Goal: Task Accomplishment & Management: Manage account settings

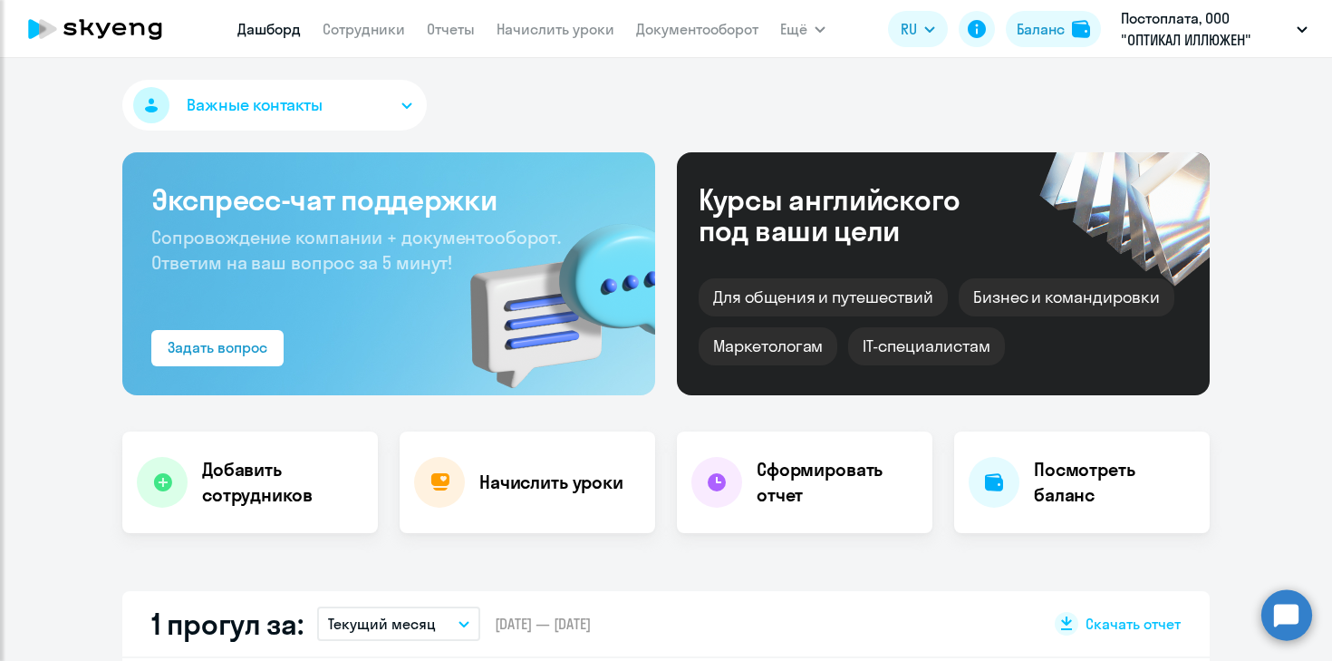
select select "30"
click at [369, 31] on link "Сотрудники" at bounding box center [364, 29] width 82 height 18
select select "30"
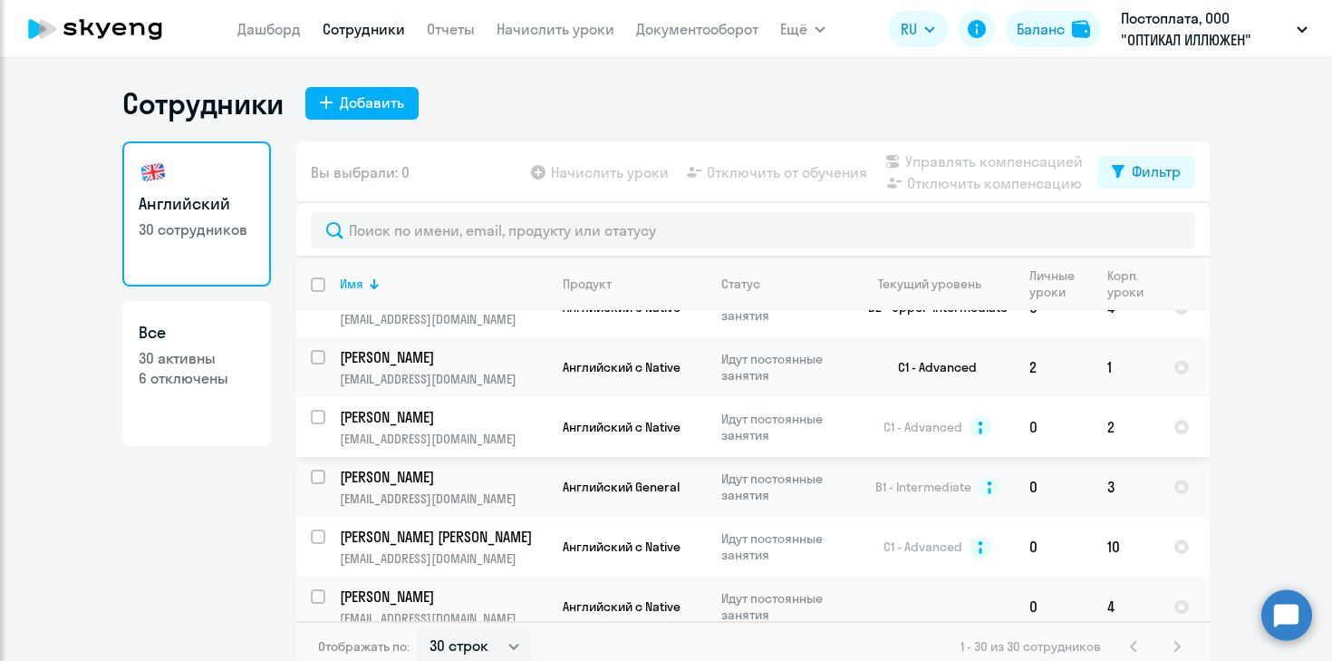
scroll to position [1127, 0]
click at [319, 408] on input "select row 1886022" at bounding box center [329, 426] width 36 height 36
checkbox input "true"
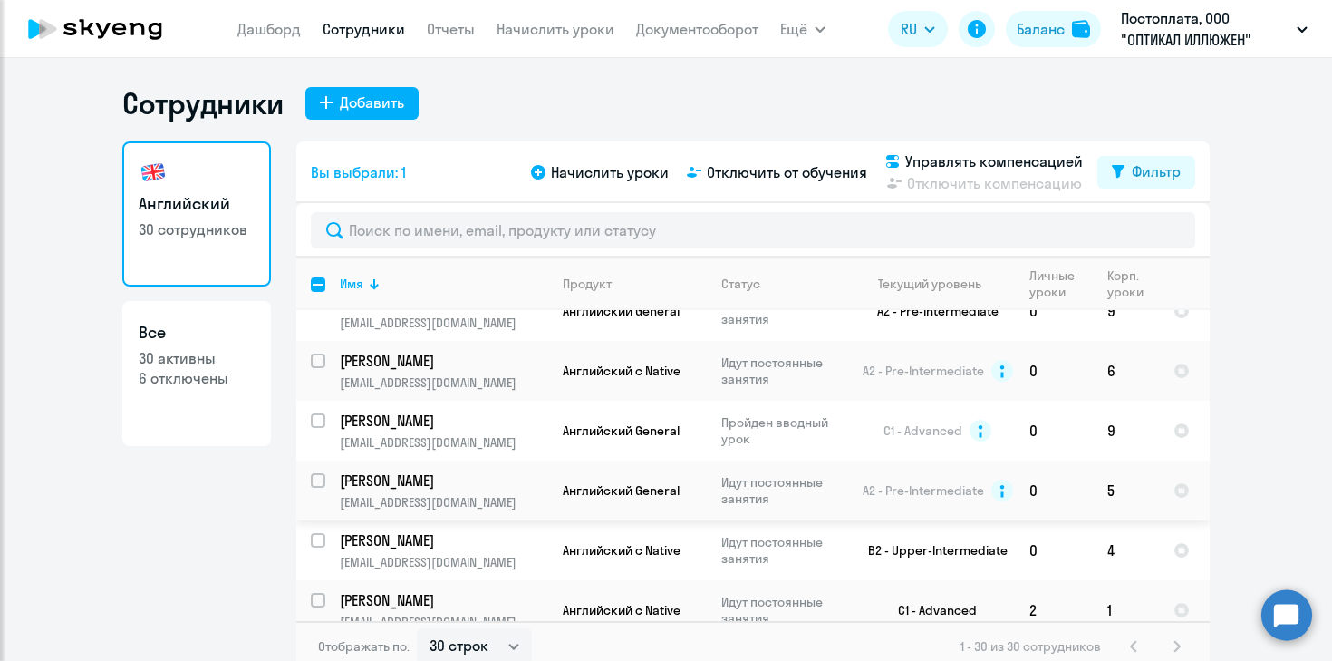
scroll to position [840, 0]
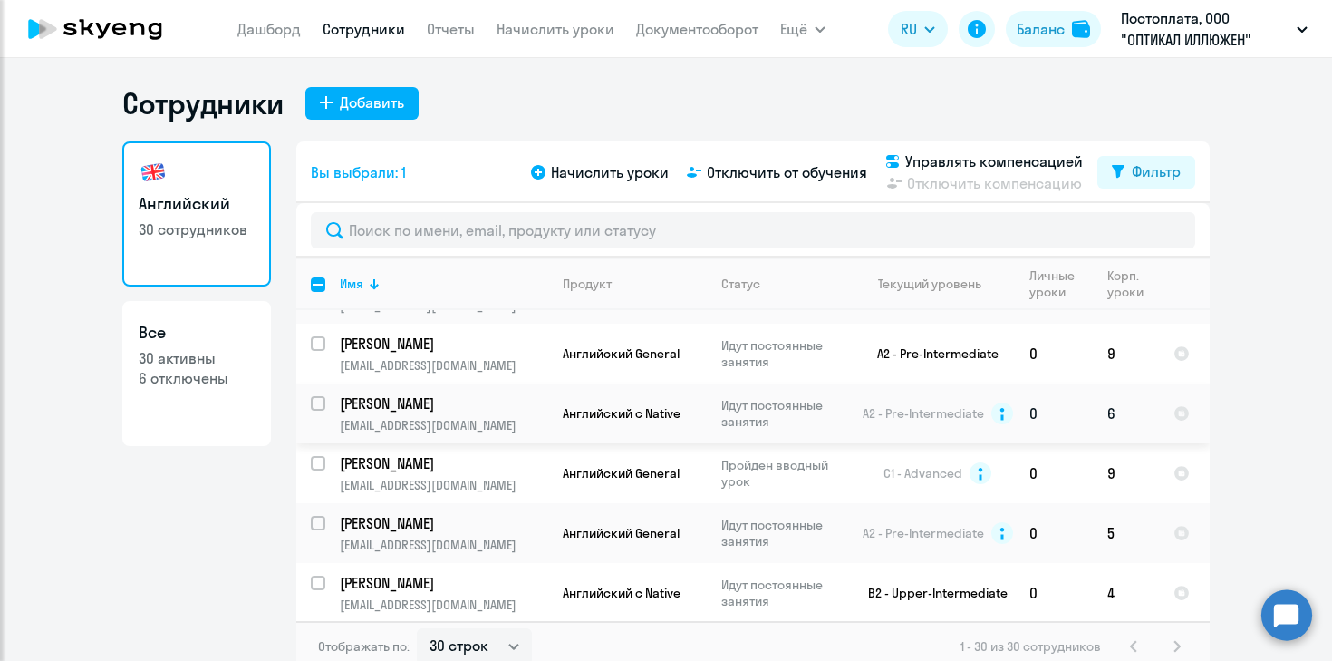
click at [322, 396] on input "select row 13119383" at bounding box center [329, 414] width 36 height 36
checkbox input "true"
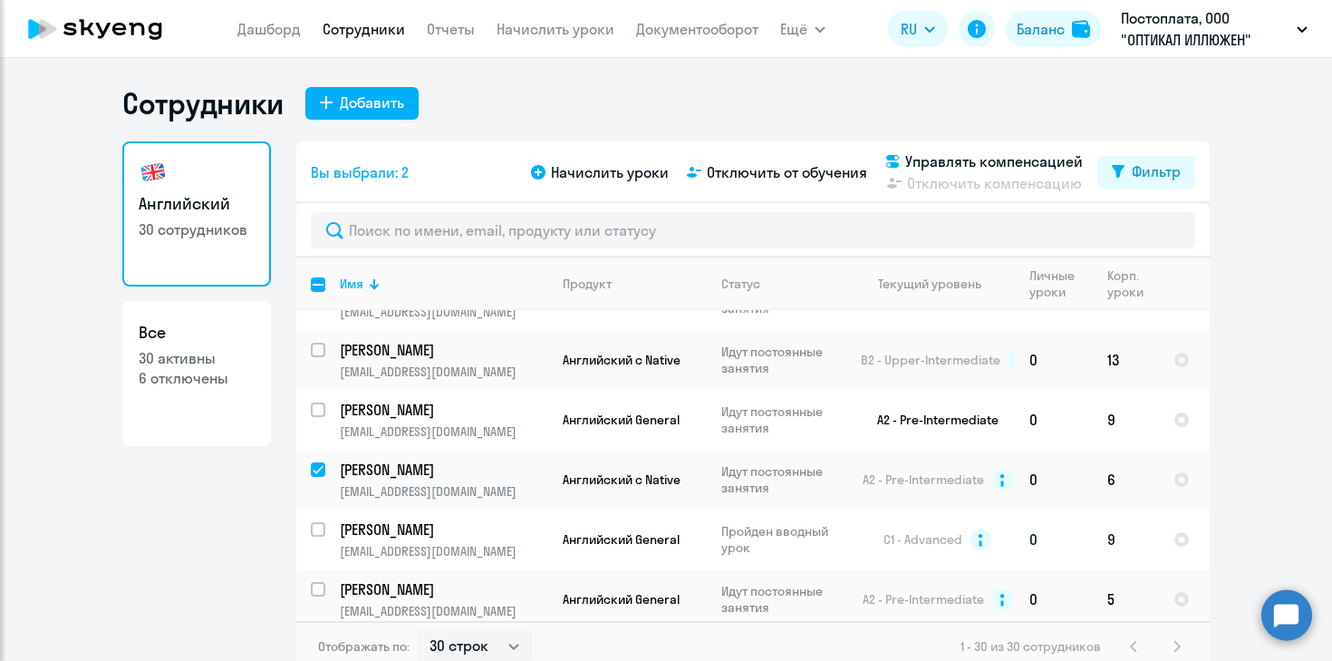
scroll to position [771, 0]
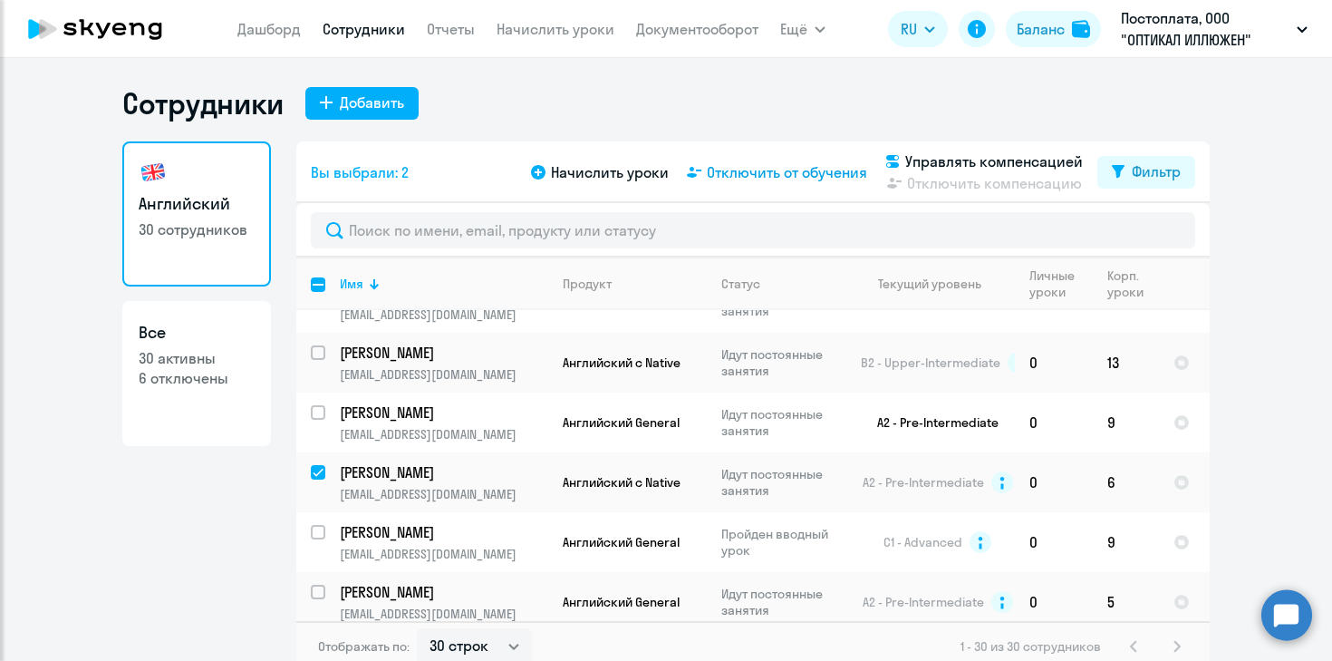
click at [836, 169] on span "Отключить от обучения" at bounding box center [787, 172] width 160 height 22
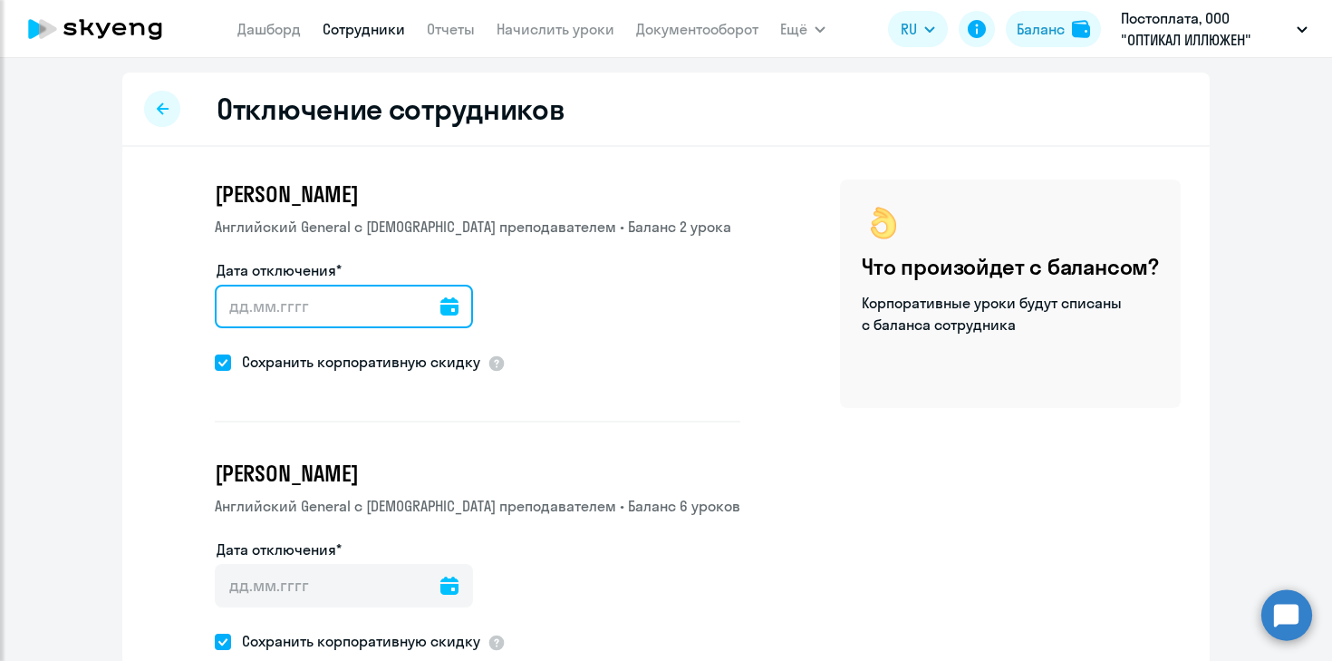
click at [355, 310] on input "Дата отключения*" at bounding box center [344, 306] width 258 height 43
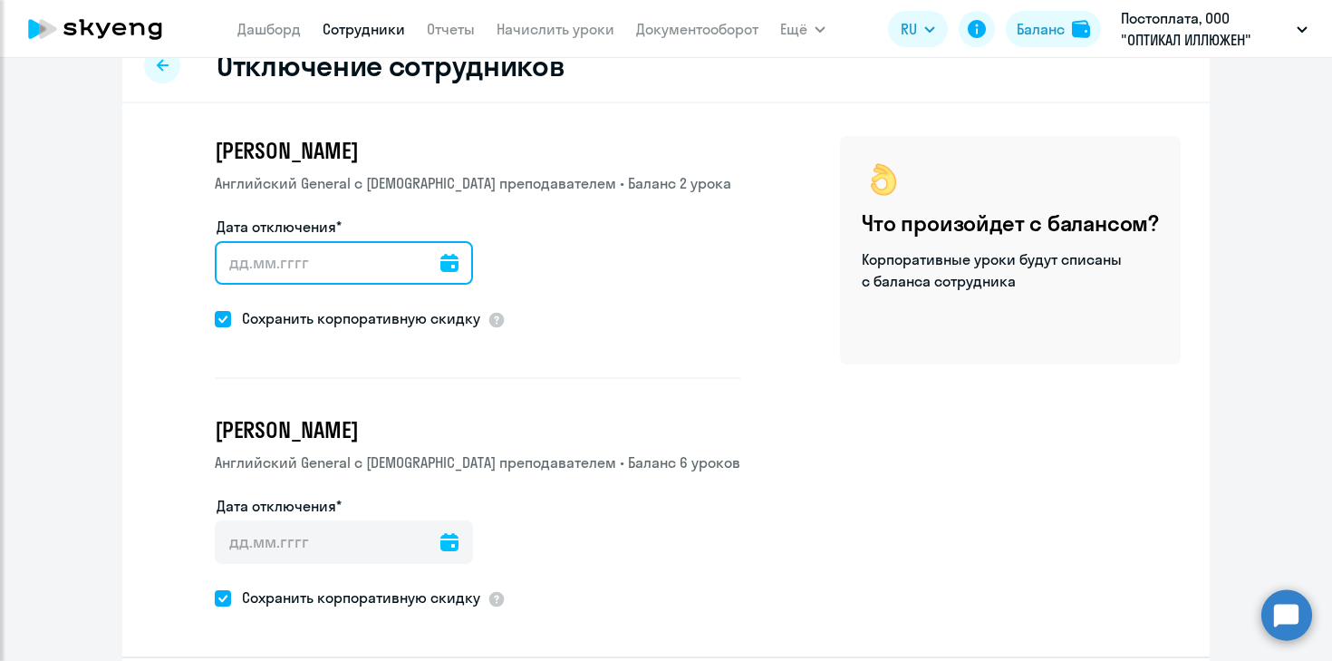
scroll to position [14, 0]
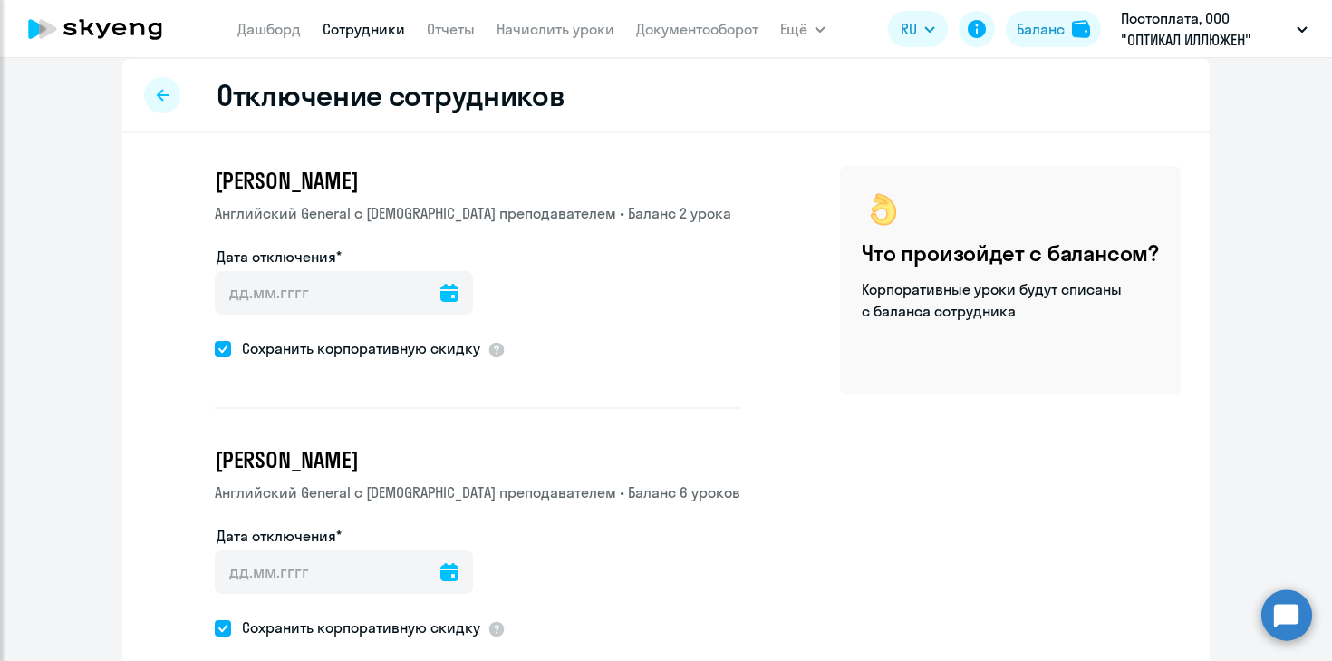
drag, startPoint x: 1020, startPoint y: 316, endPoint x: 862, endPoint y: 263, distance: 167.4
click at [862, 263] on div "Что произойдет с балансом? Корпоративные уроки будут списаны с баланса сотрудни…" at bounding box center [1010, 280] width 341 height 228
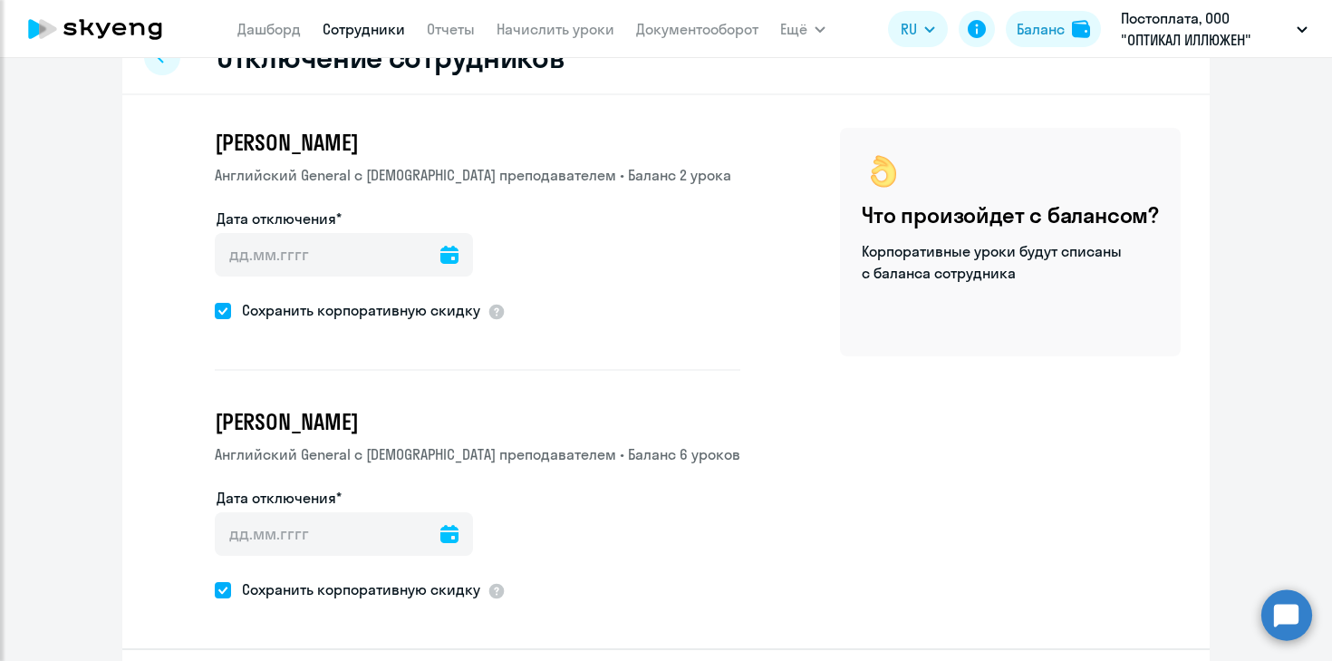
scroll to position [0, 0]
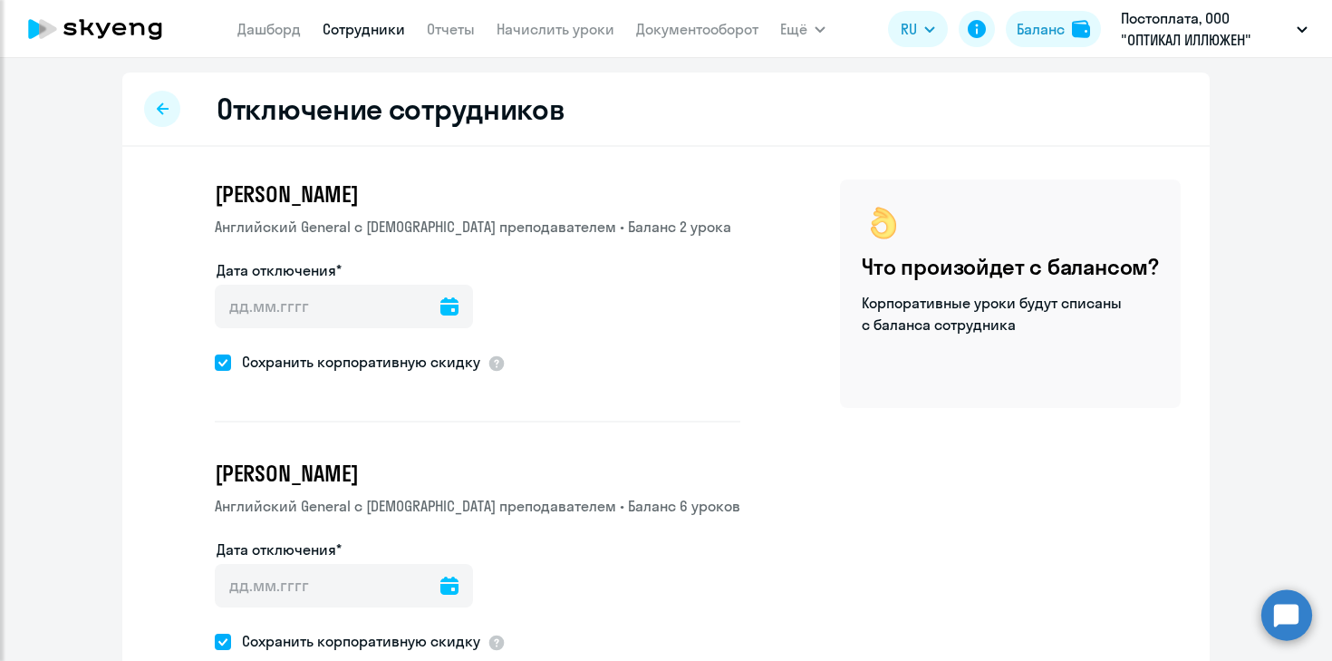
copy div "Что произойдет с балансом? Корпоративные уроки будут списаны с баланса сотрудни…"
click at [119, 33] on icon at bounding box center [94, 28] width 159 height 45
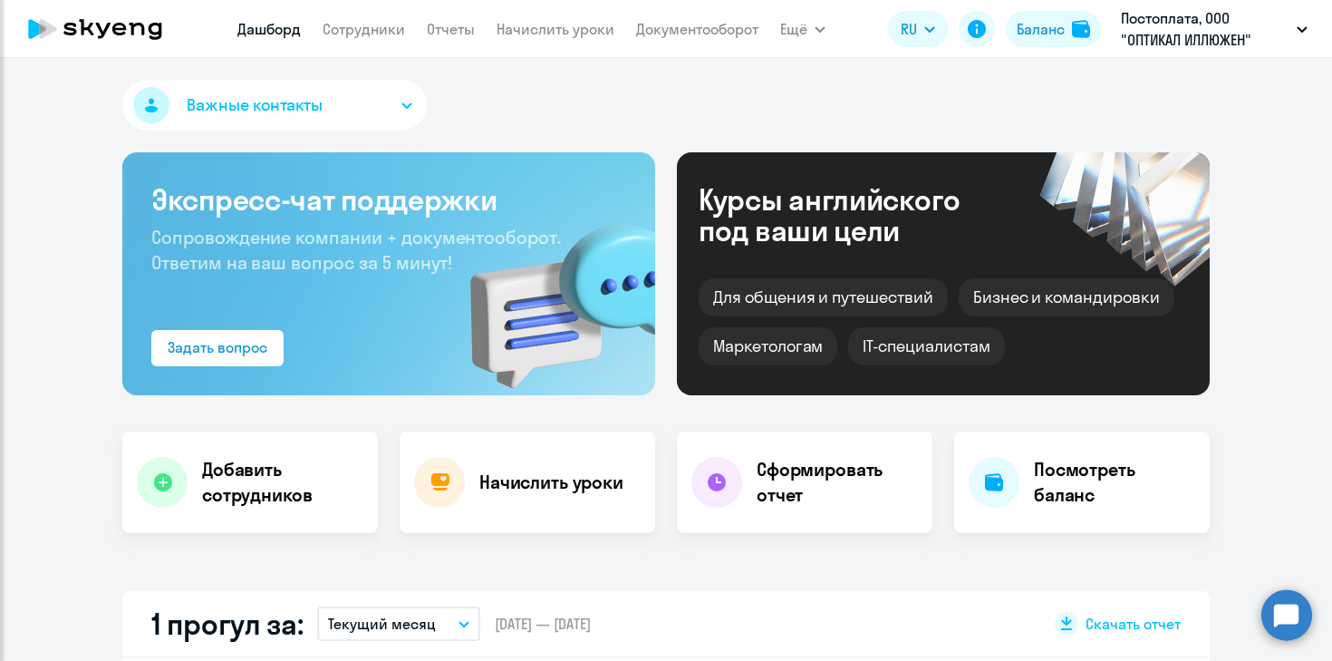
select select "30"
click at [337, 94] on button "Важные контакты" at bounding box center [274, 105] width 304 height 51
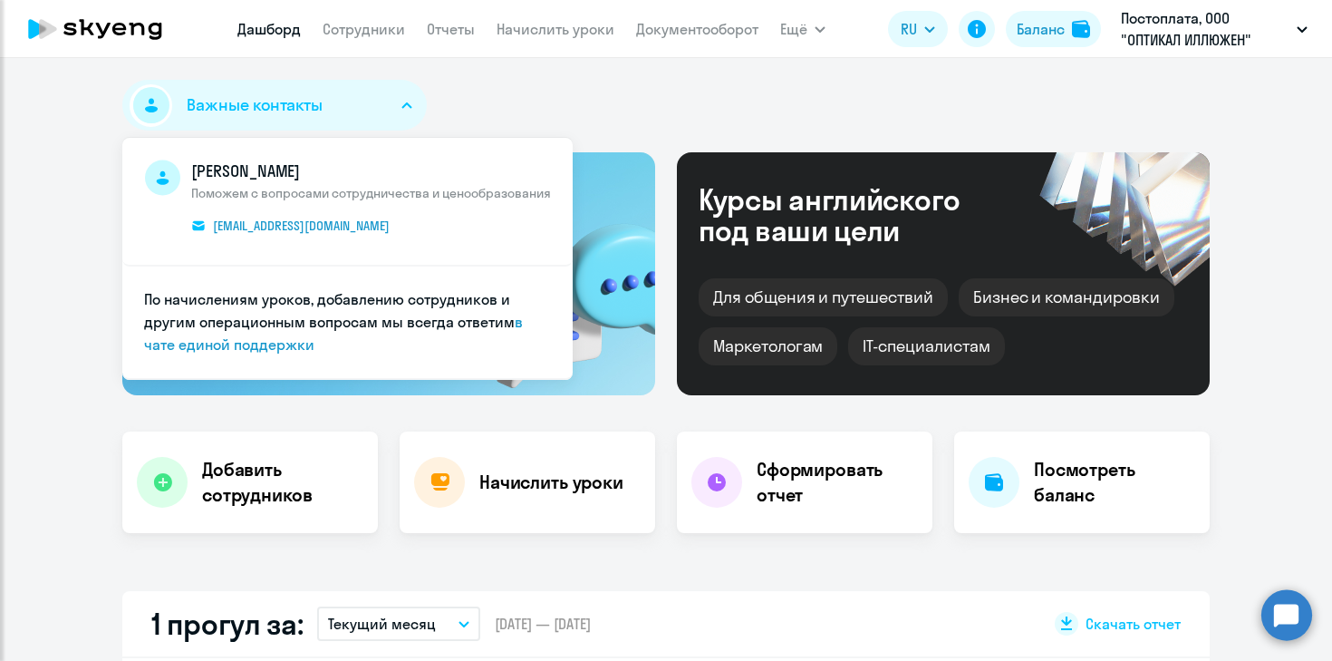
click at [1280, 614] on circle at bounding box center [1286, 614] width 51 height 51
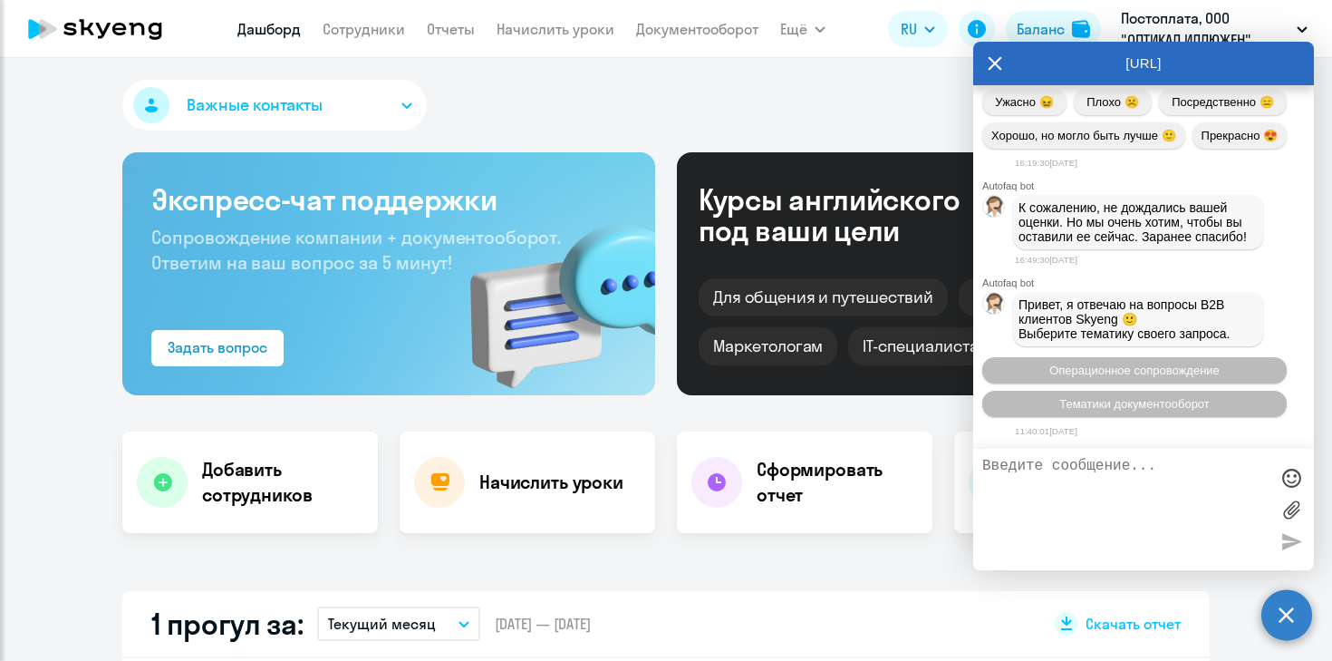
scroll to position [14948, 0]
type textarea "L"
type textarea ";"
type textarea "L"
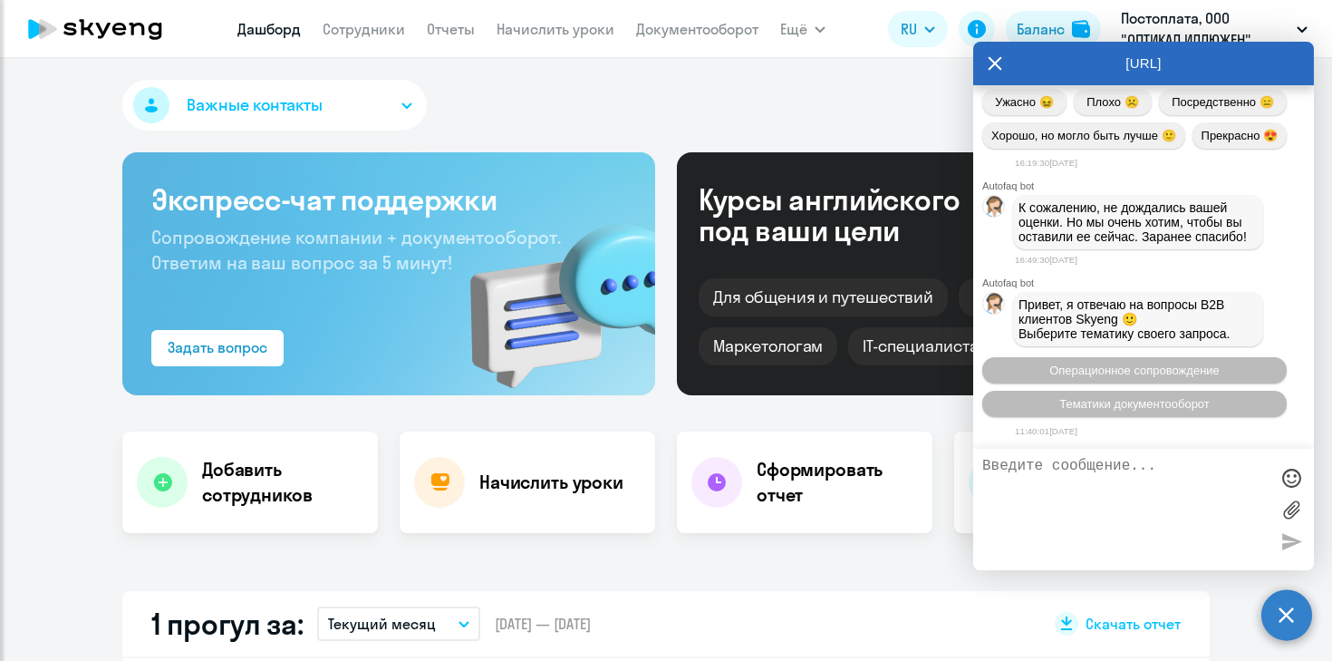
type textarea "L"
type textarea "l"
type textarea "д"
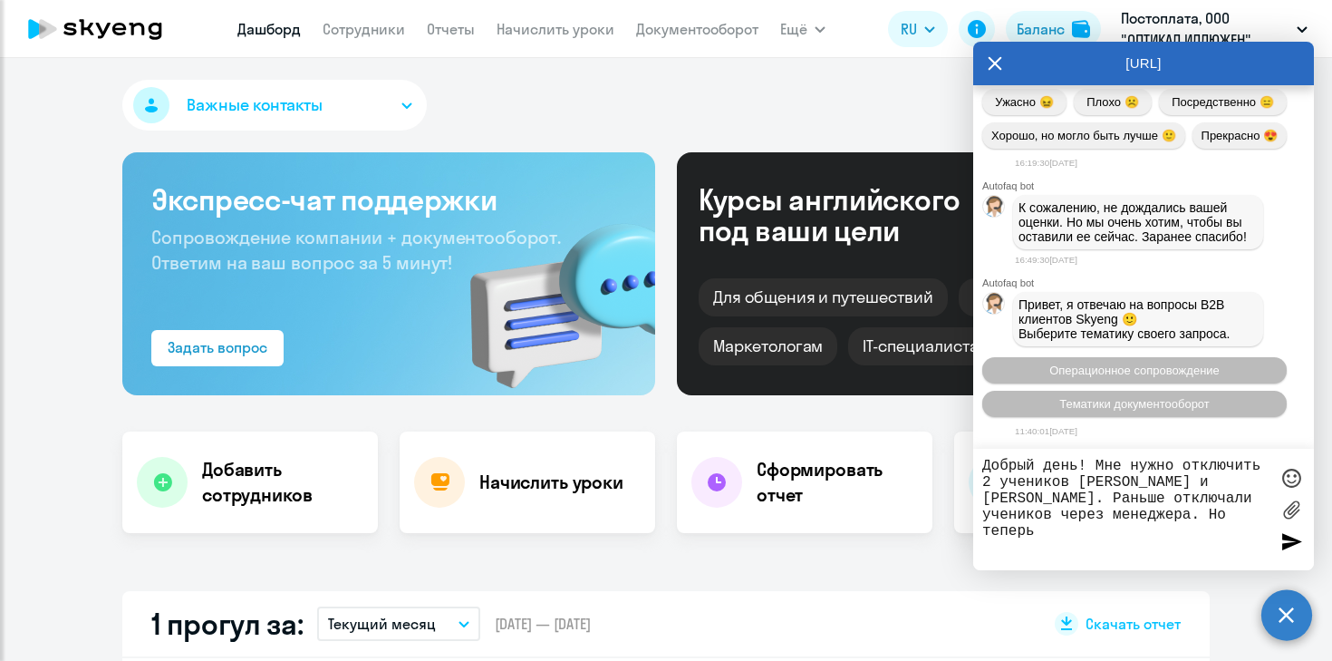
drag, startPoint x: 1178, startPoint y: 537, endPoint x: 1081, endPoint y: 537, distance: 97.0
click at [1081, 538] on textarea "Добрый день! Мне нужно отключить 2 учеников [PERSON_NAME] и [PERSON_NAME]. Рань…" at bounding box center [1125, 509] width 286 height 103
paste textarea "Что произойдет с балансом? Корпоративные уроки будут списаны с баланса сотрудни…"
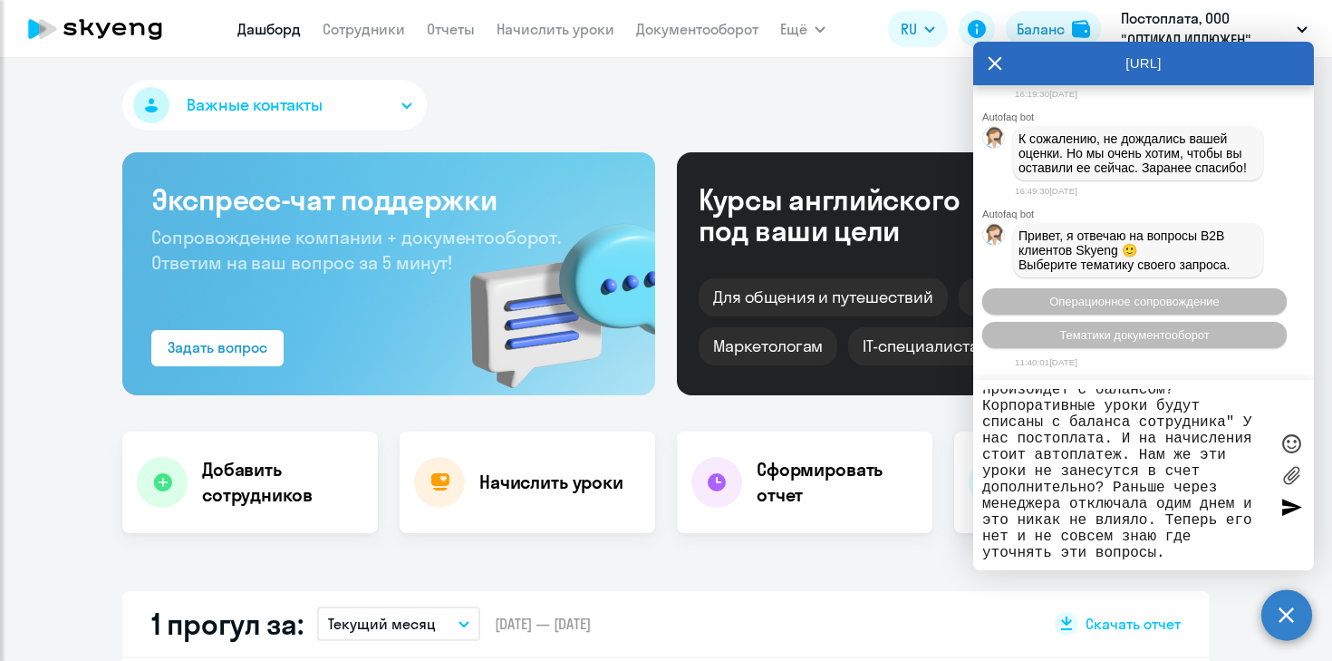
scroll to position [112, 0]
click at [1118, 454] on textarea "Добрый день! Мне нужно отключить 2 учеников [PERSON_NAME] и [PERSON_NAME]. Рань…" at bounding box center [1125, 475] width 286 height 172
click at [1070, 449] on textarea "Добрый день! Мне нужно отключить 2 учеников [PERSON_NAME] и [PERSON_NAME]. Рань…" at bounding box center [1125, 475] width 286 height 172
type textarea "Добрый день! Мне нужно отключить 2 учеников [PERSON_NAME] и [PERSON_NAME]. Рань…"
click at [1247, 463] on textarea "Добрый день! Мне нужно отключить 2 учеников [PERSON_NAME] и [PERSON_NAME]. Рань…" at bounding box center [1125, 475] width 286 height 172
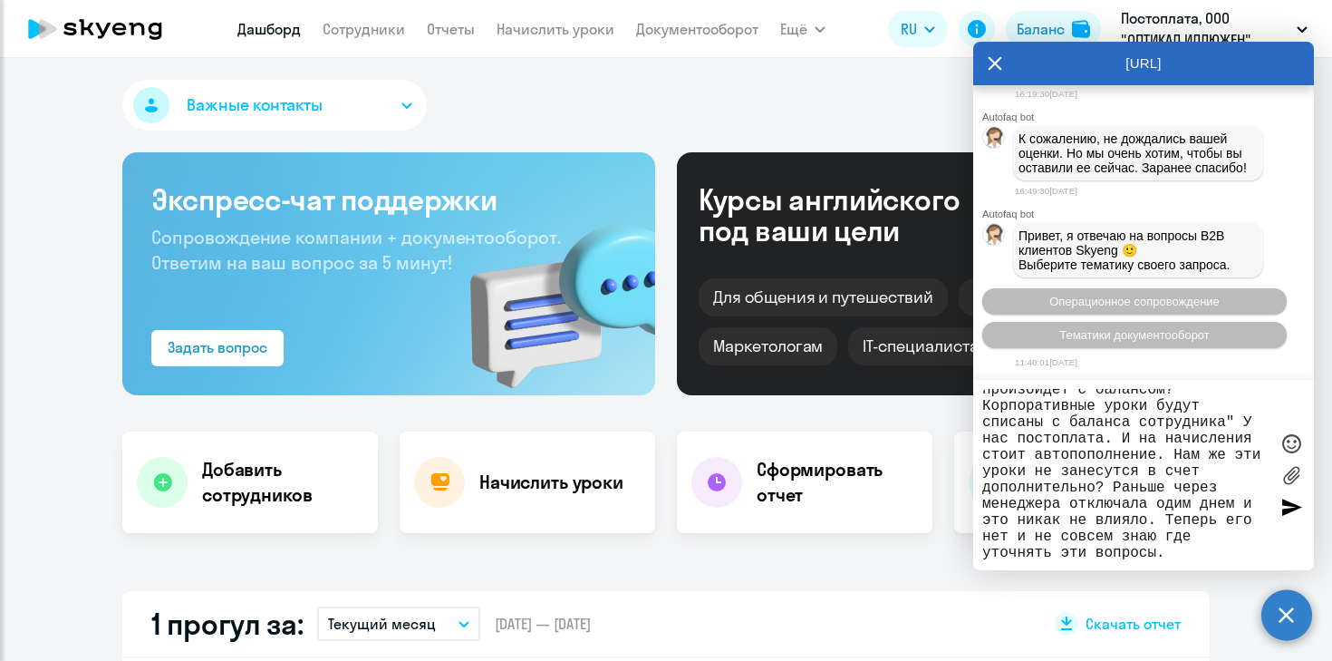
click at [1202, 546] on textarea "Добрый день! Мне нужно отключить 2 учеников [PERSON_NAME] и [PERSON_NAME]. Рань…" at bounding box center [1125, 475] width 286 height 172
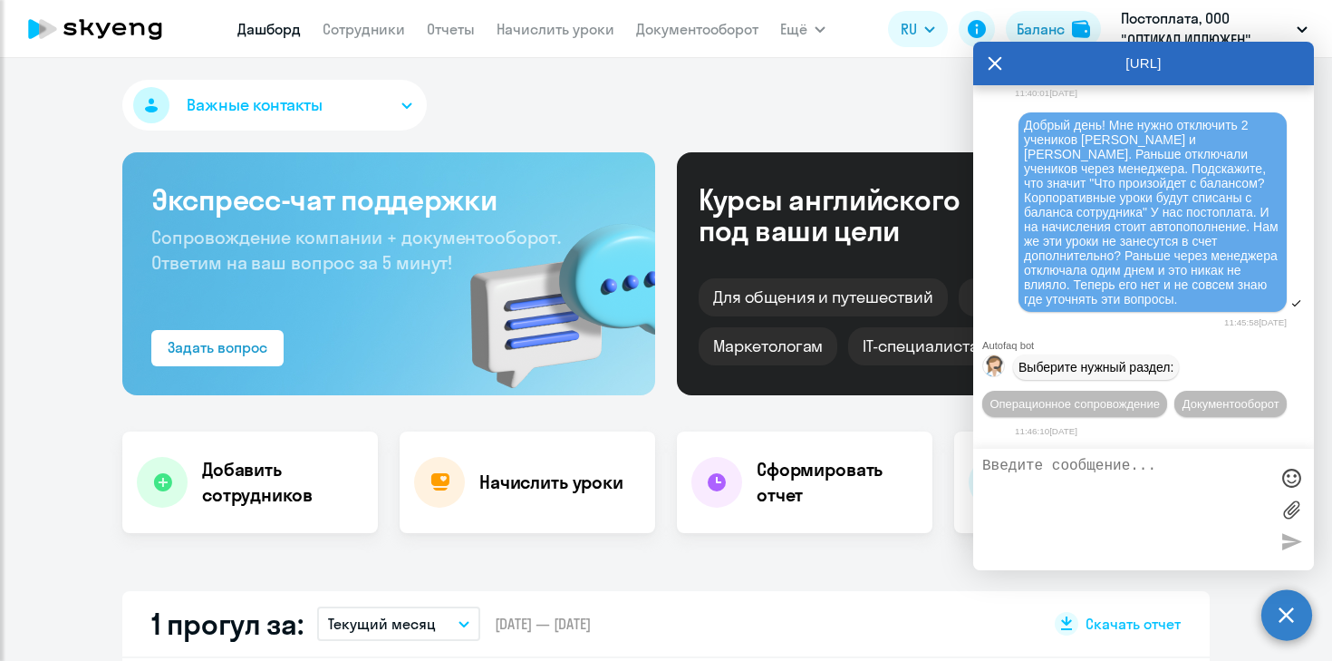
scroll to position [15337, 0]
click at [1146, 397] on span "Операционное сопровождение" at bounding box center [1075, 404] width 170 height 14
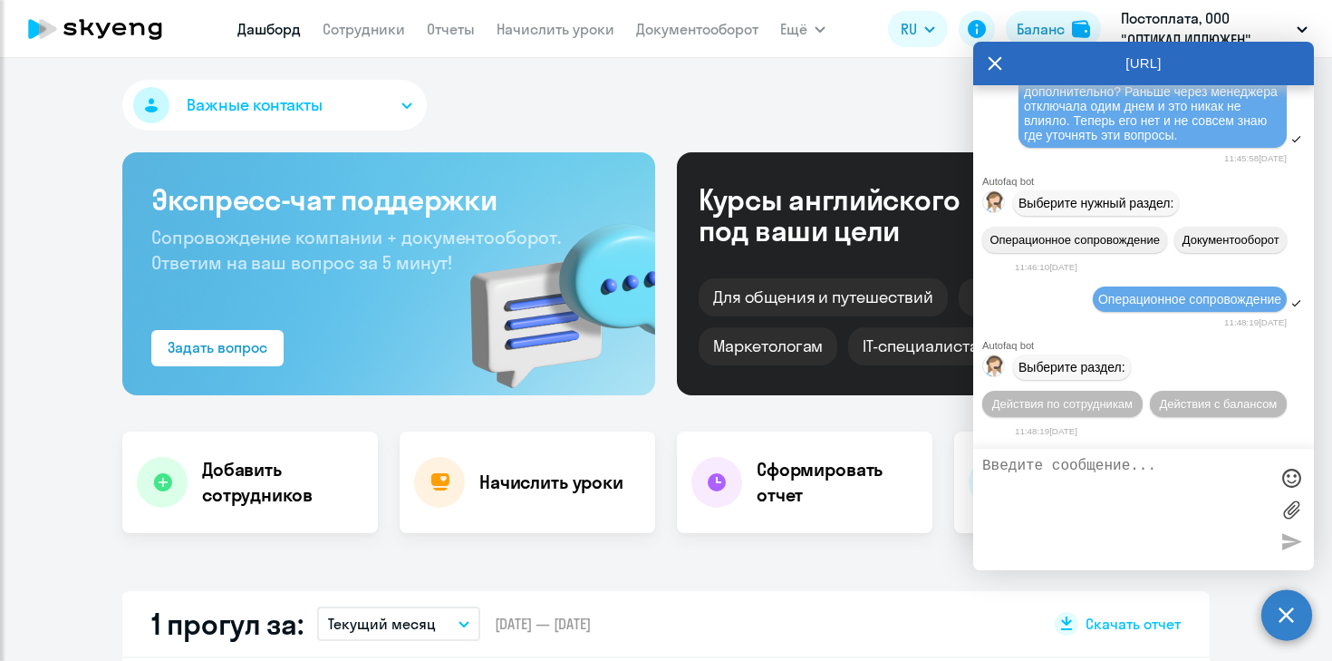
scroll to position [15507, 0]
click at [1095, 406] on span "Действия по сотрудникам" at bounding box center [1062, 404] width 140 height 14
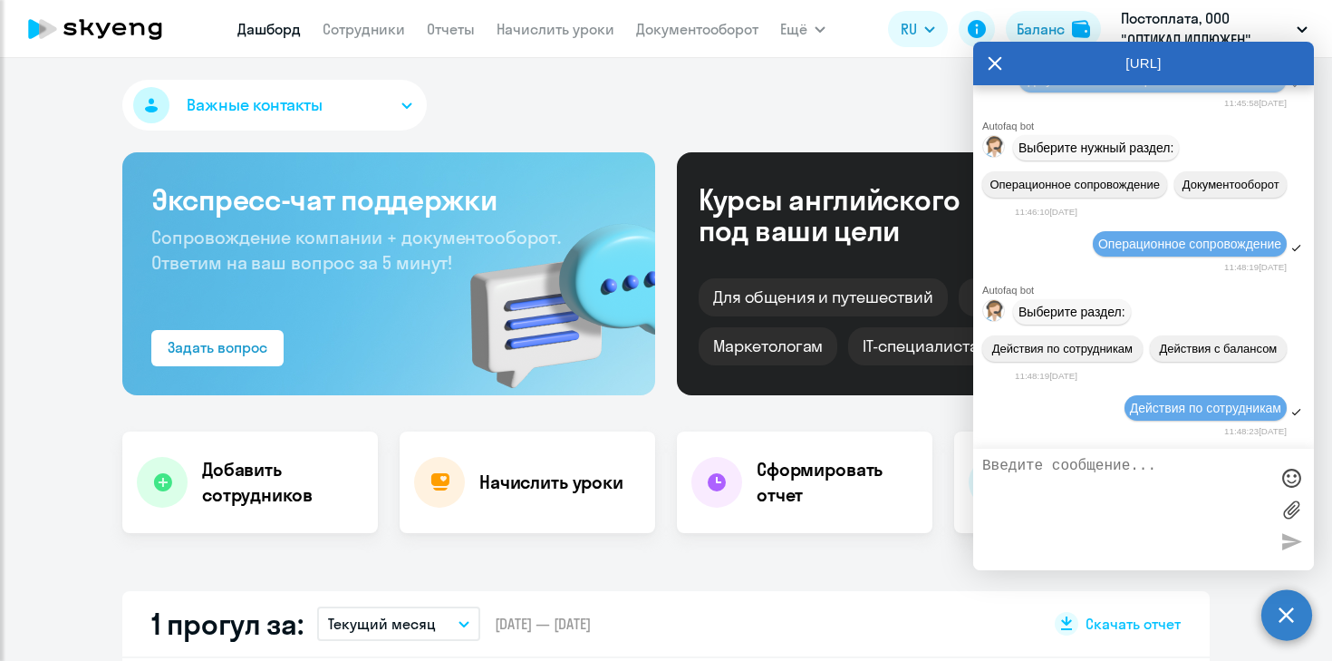
scroll to position [15747, 0]
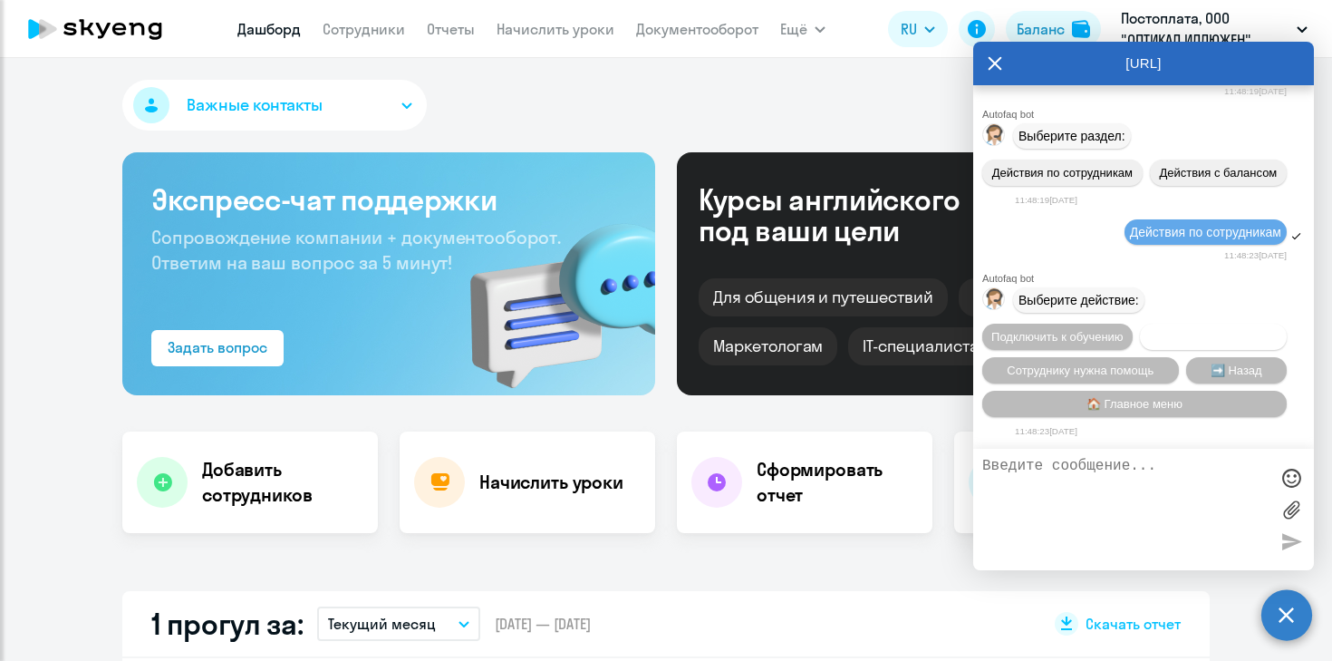
click at [1192, 333] on span "Отключить от обучения" at bounding box center [1213, 337] width 129 height 14
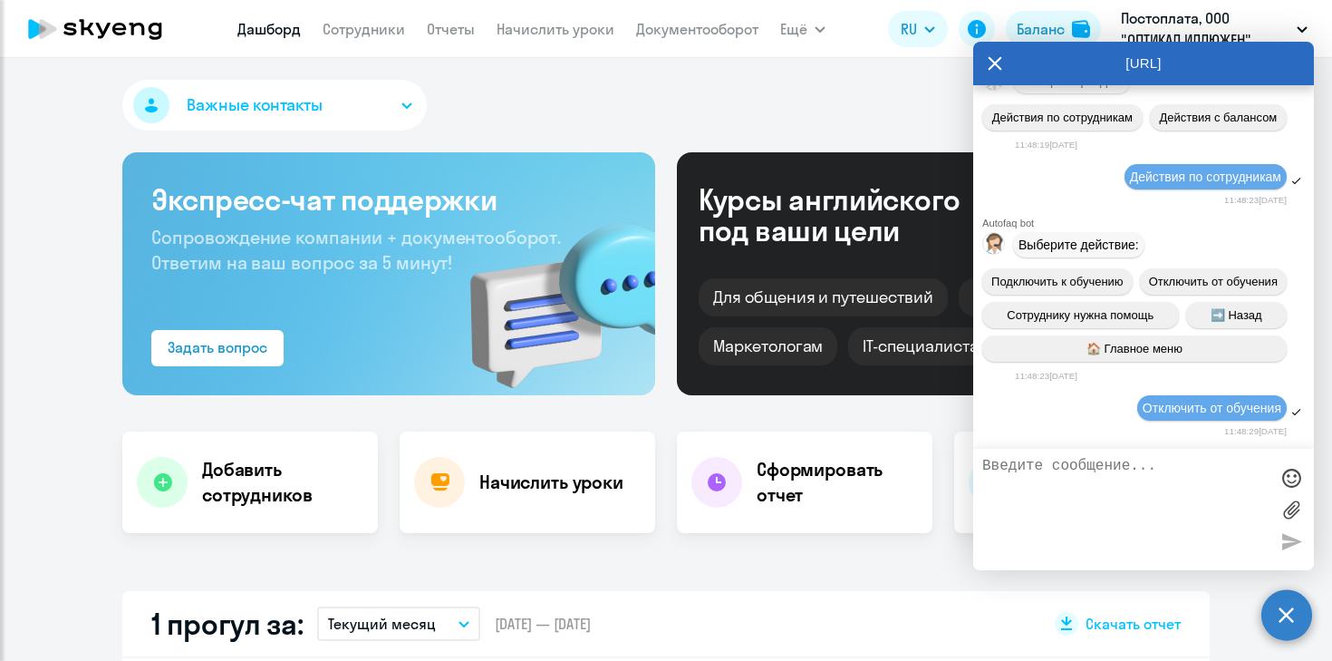
scroll to position [15989, 0]
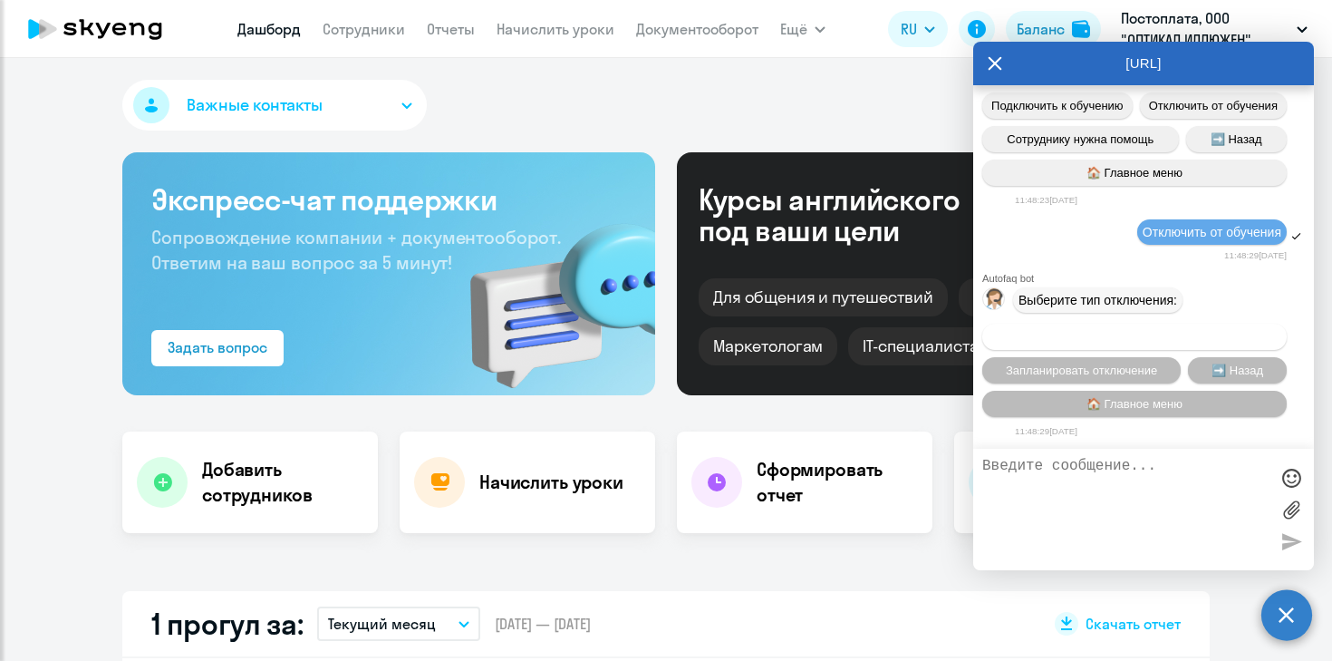
click at [1182, 333] on span "Автоматическое отключение" at bounding box center [1134, 337] width 157 height 14
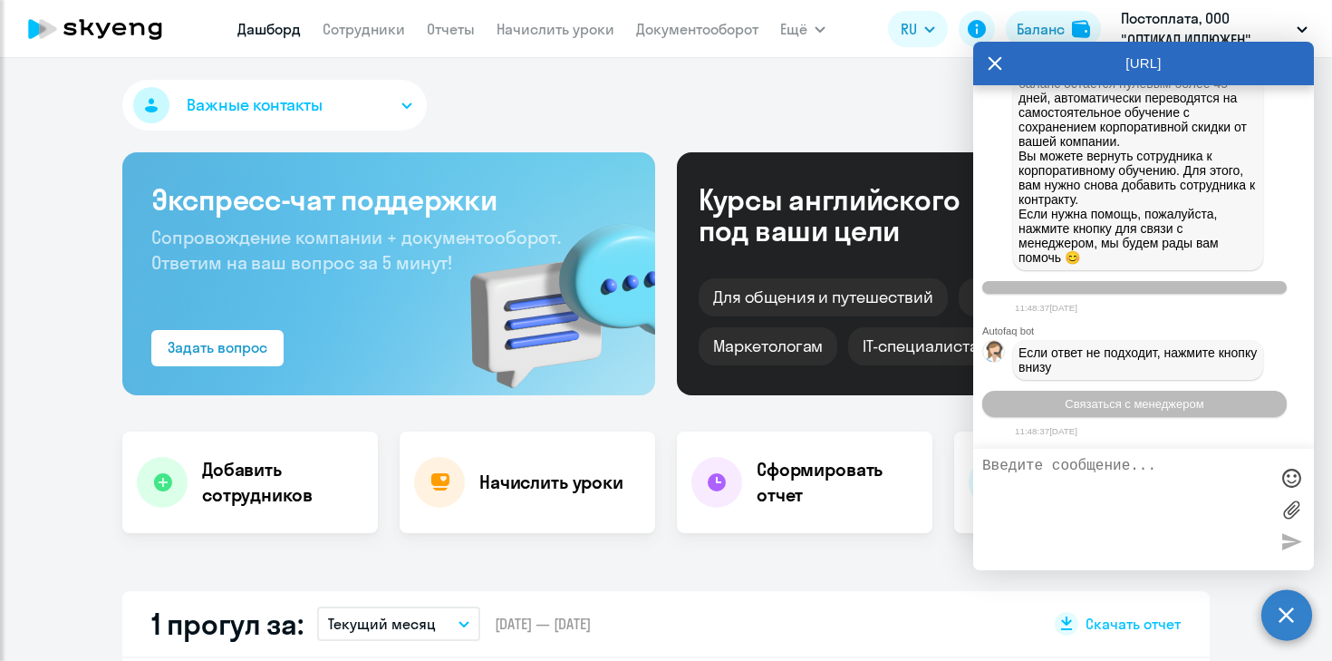
scroll to position [16473, 0]
click at [1158, 410] on button "Связаться с менеджером" at bounding box center [1134, 404] width 304 height 26
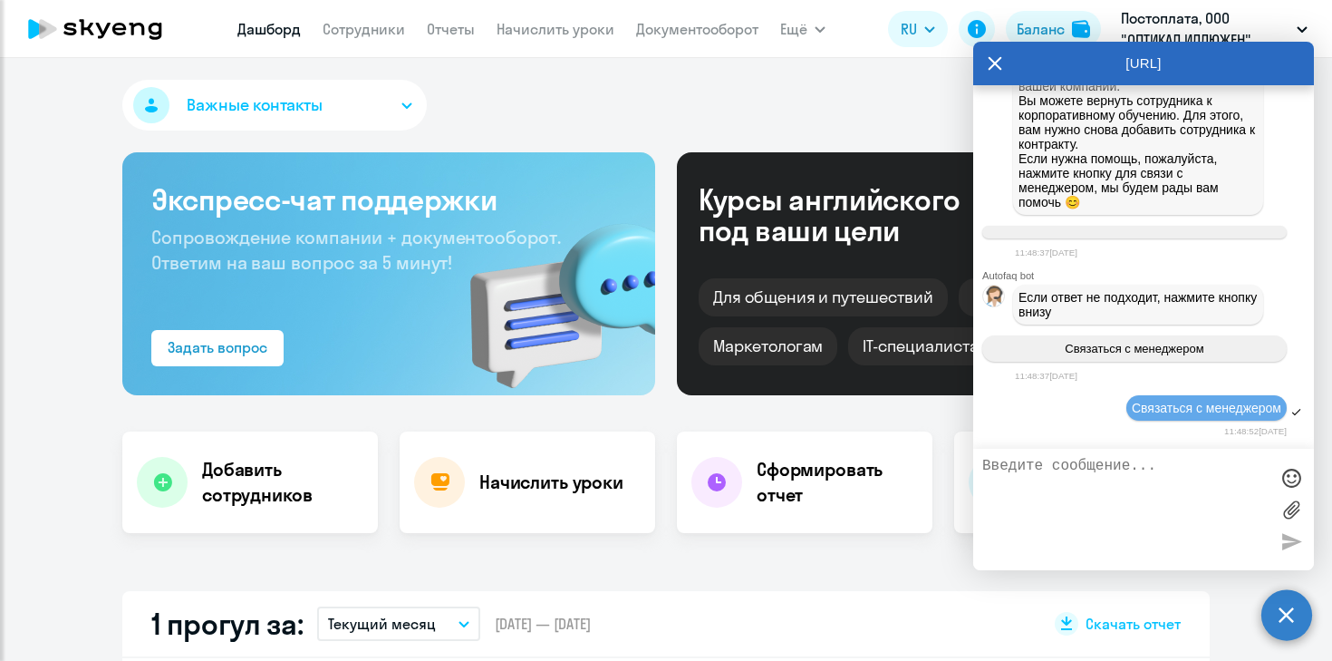
scroll to position [16530, 0]
click at [807, 553] on div "Важные контакты [PERSON_NAME] Поможем с вопросами сотрудничества и ценообразова…" at bounding box center [666, 359] width 1332 height 603
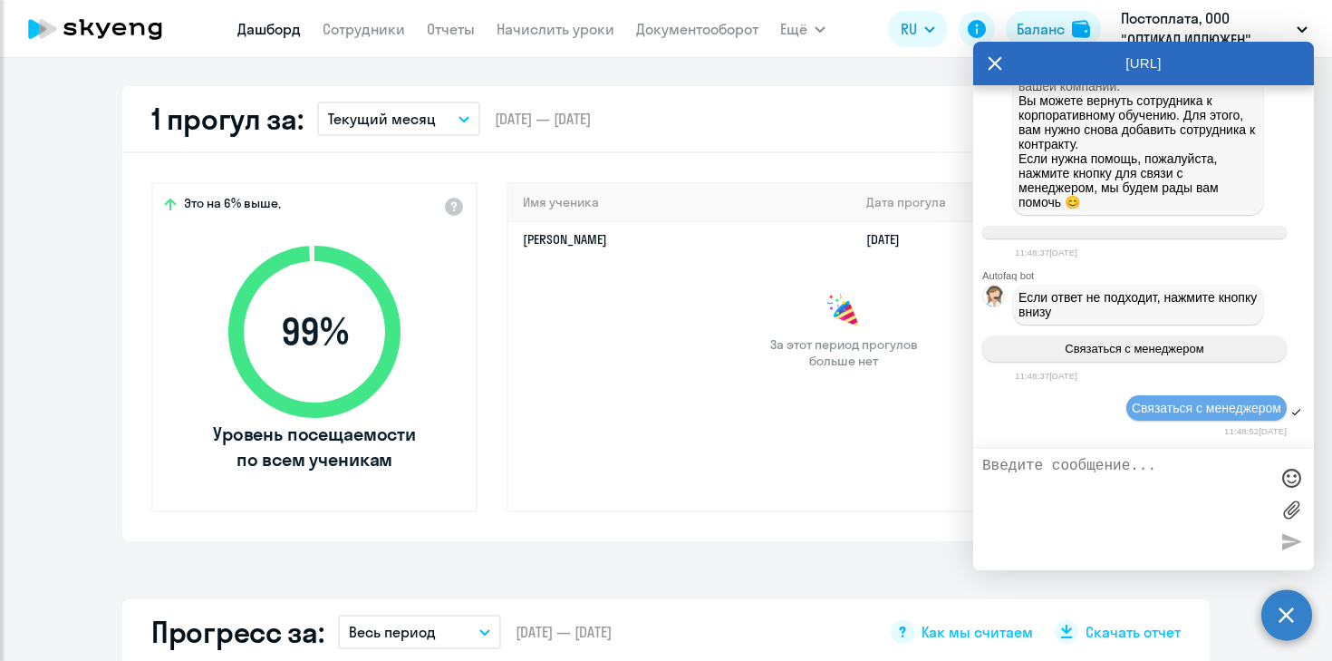
scroll to position [0, 0]
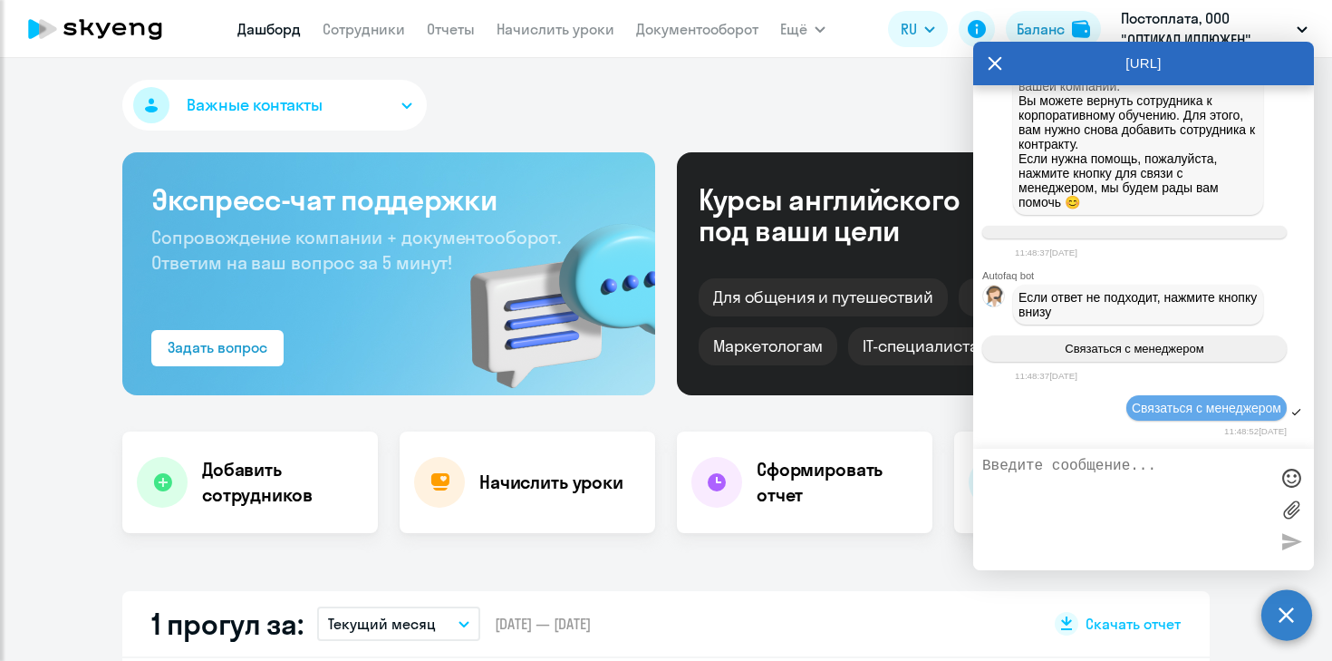
click at [250, 115] on span "Важные контакты" at bounding box center [255, 105] width 136 height 24
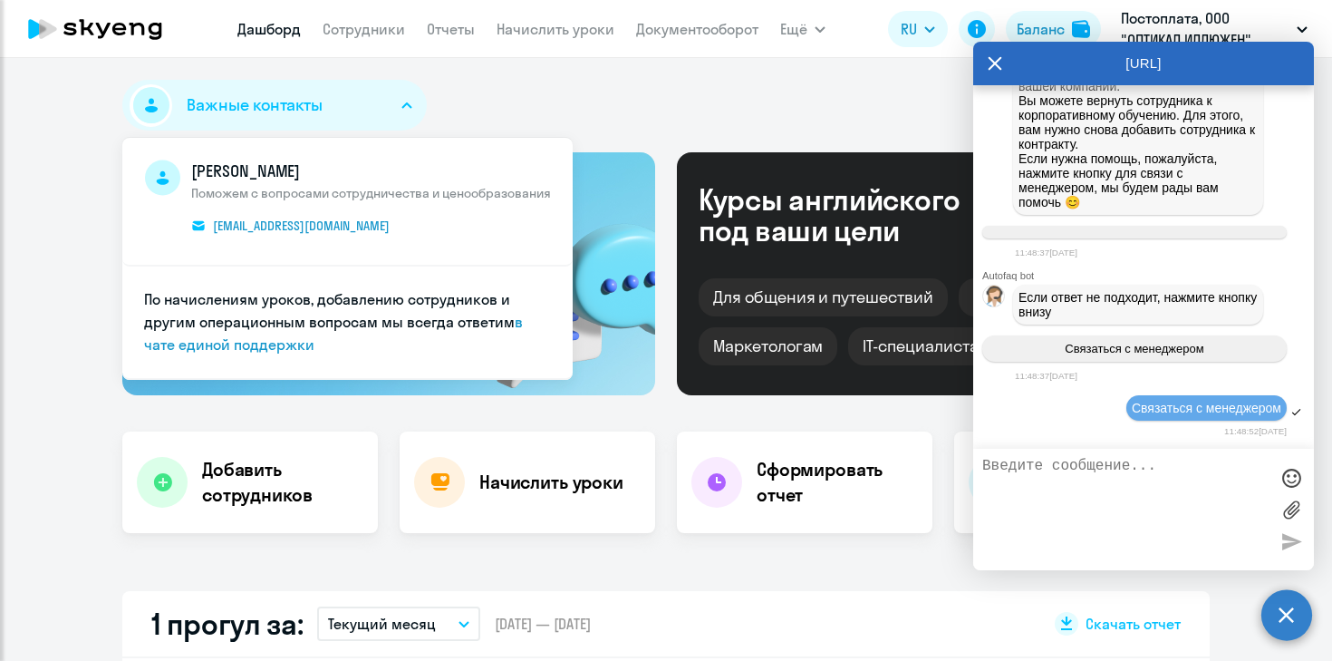
click at [614, 86] on div "Важные контакты [PERSON_NAME] Поможем с вопросами сотрудничества и ценообразова…" at bounding box center [665, 109] width 1087 height 58
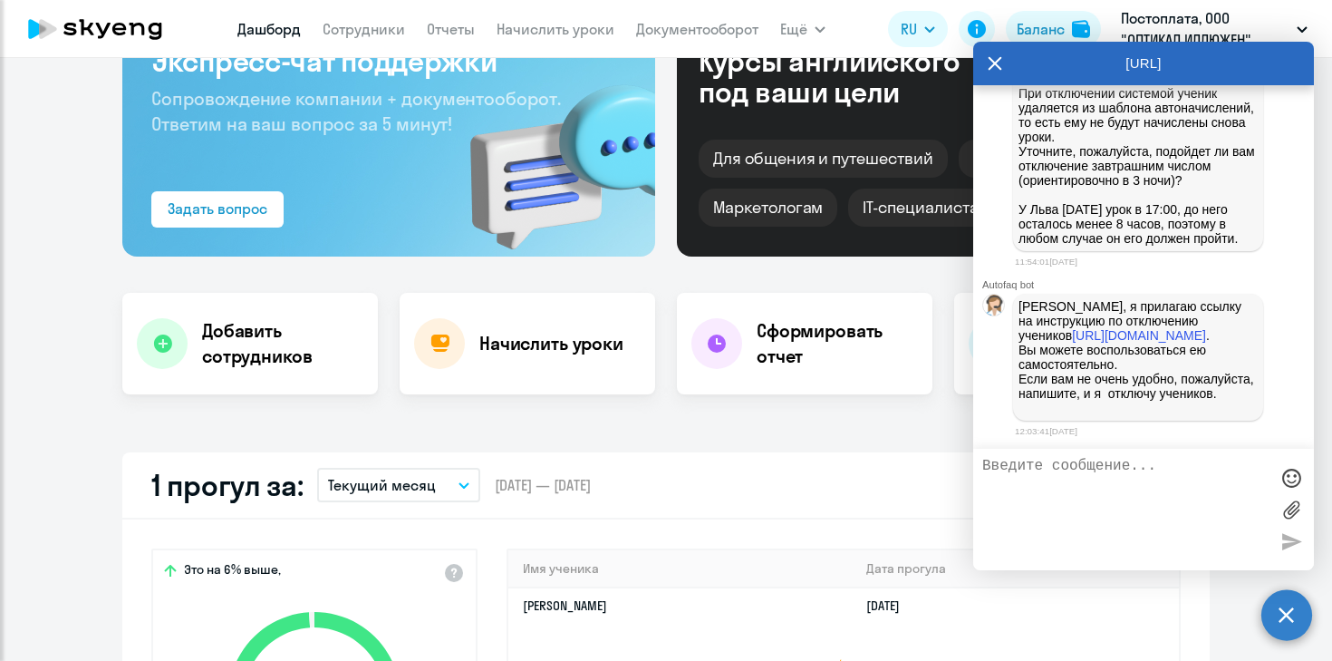
scroll to position [17163, 0]
click at [1113, 499] on textarea at bounding box center [1125, 509] width 286 height 103
type textarea "c"
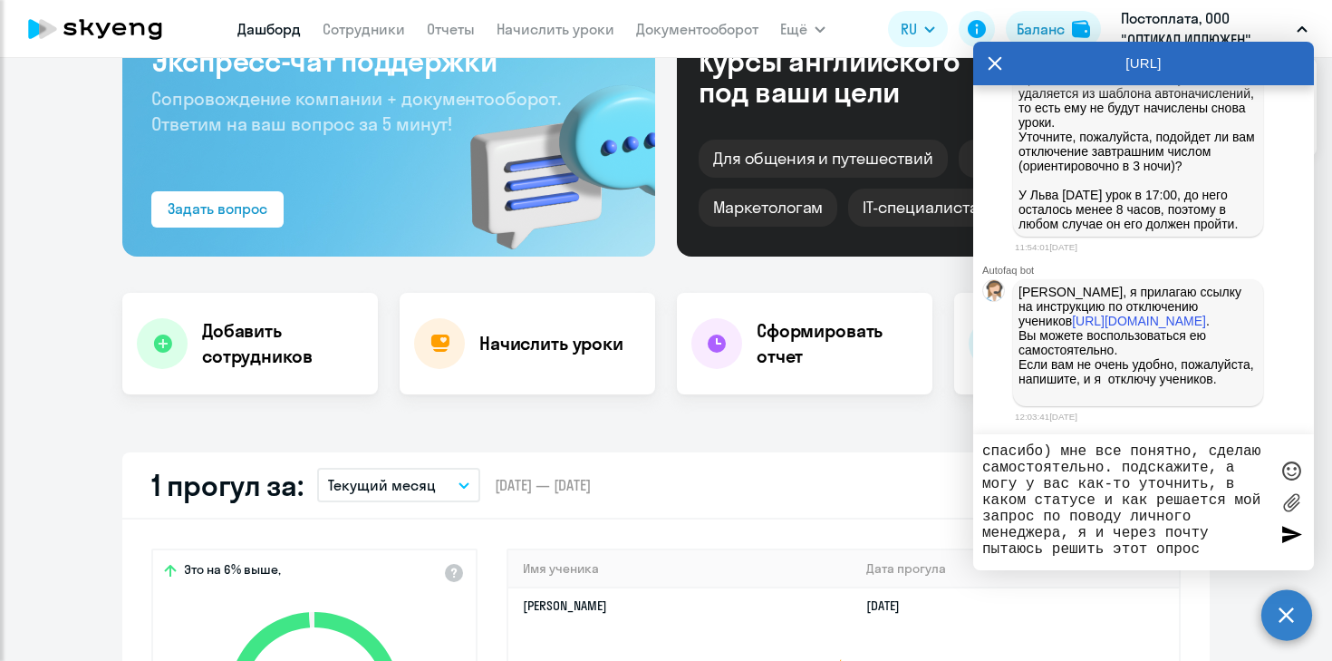
drag, startPoint x: 1061, startPoint y: 532, endPoint x: 1159, endPoint y: 639, distance: 145.0
click at [1061, 532] on textarea "спасибо) мне все понятно, сделаю самостоятельно. подскажите, а могу у вас как-т…" at bounding box center [1125, 502] width 286 height 118
click at [1210, 555] on textarea "спасибо) мне все понятно, сделаю самостоятельно. подскажите, а могу у вас как-т…" at bounding box center [1125, 502] width 286 height 118
paste textarea "[EMAIL_ADDRESS][DOMAIN_NAME]"
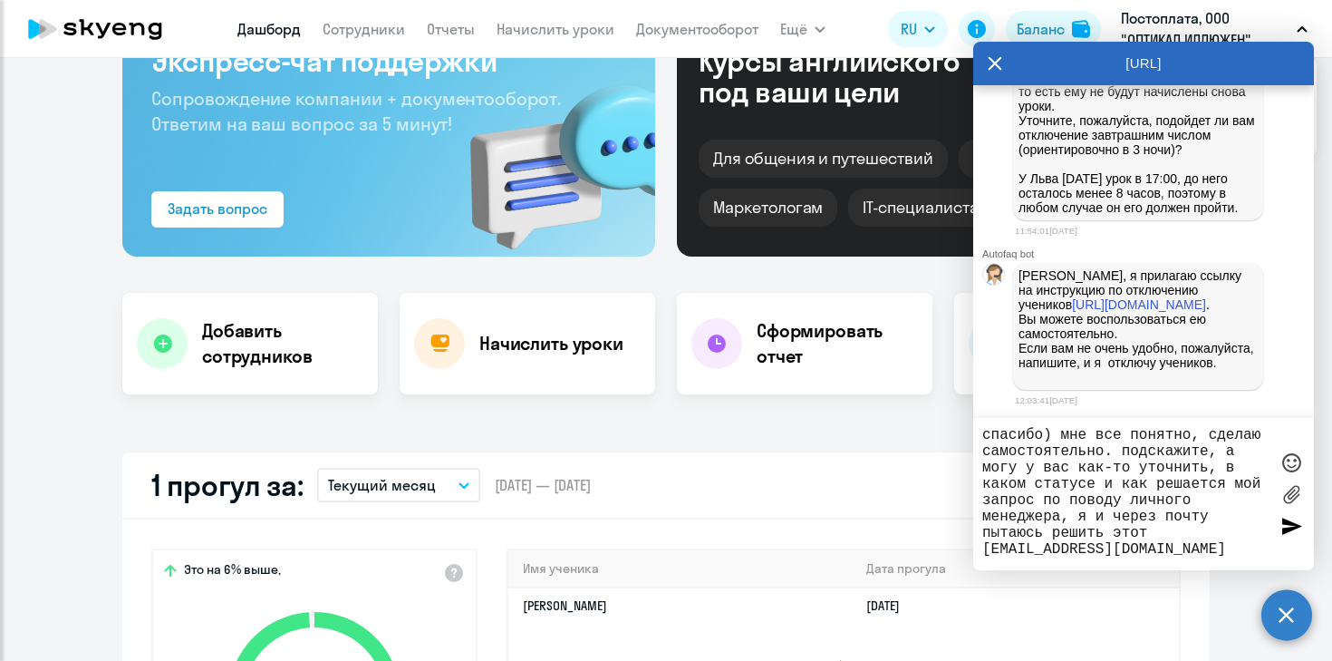
click at [982, 554] on textarea "спасибо) мне все понятно, сделаю самостоятельно. подскажите, а могу у вас как-т…" at bounding box center [1125, 494] width 286 height 134
click at [1212, 552] on textarea "спасибо) мне все понятно, сделаю самостоятельно. подскажите, а могу у вас как-т…" at bounding box center [1125, 494] width 286 height 134
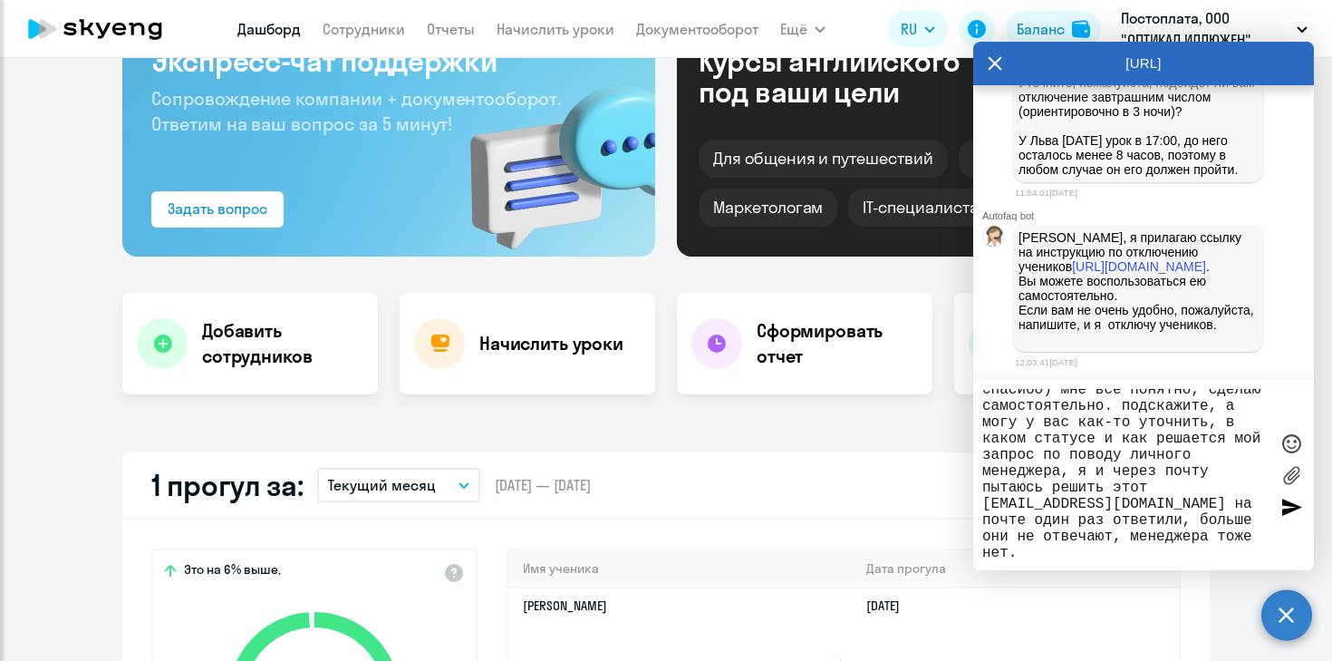
scroll to position [0, 0]
click at [1130, 415] on textarea "спасибо) мне все понятно, сделаю самостоятельно. подскажите, а могу у вас как-т…" at bounding box center [1125, 475] width 286 height 172
click at [1043, 504] on textarea "спасибо) мне все понятно, сделаю самостоятельно. Подскажите, а могу у вас как-т…" at bounding box center [1125, 475] width 286 height 172
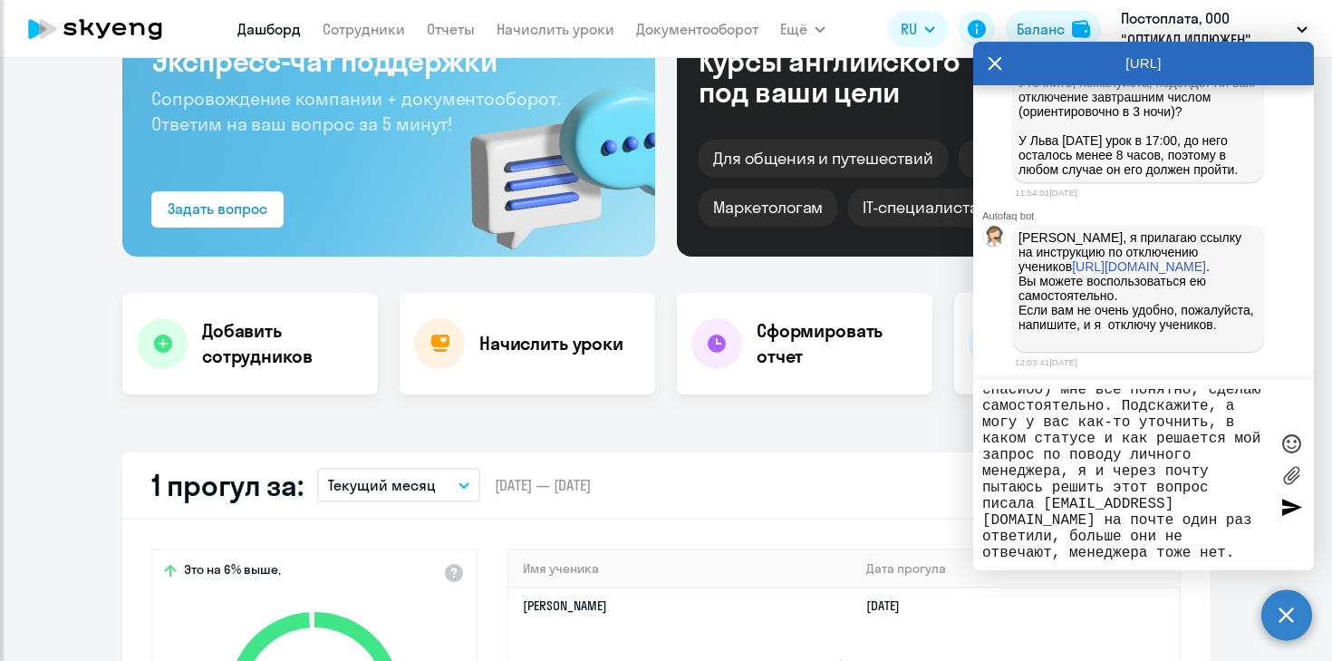
click at [1032, 520] on textarea "спасибо) мне все понятно, сделаю самостоятельно. Подскажите, а могу у вас как-т…" at bounding box center [1125, 475] width 286 height 172
click at [1161, 553] on textarea "спасибо) мне все понятно, сделаю самостоятельно. Подскажите, а могу у вас как-т…" at bounding box center [1125, 475] width 286 height 172
click at [1126, 415] on textarea "спасибо) мне все понятно, сделаю самостоятельно. Подскажите, а могу у вас как-т…" at bounding box center [1125, 475] width 286 height 172
click at [1111, 411] on textarea "спасибо) мне все понятно, сделаю самостоятельно. Подскажите, а могу у вас как-т…" at bounding box center [1125, 475] width 286 height 172
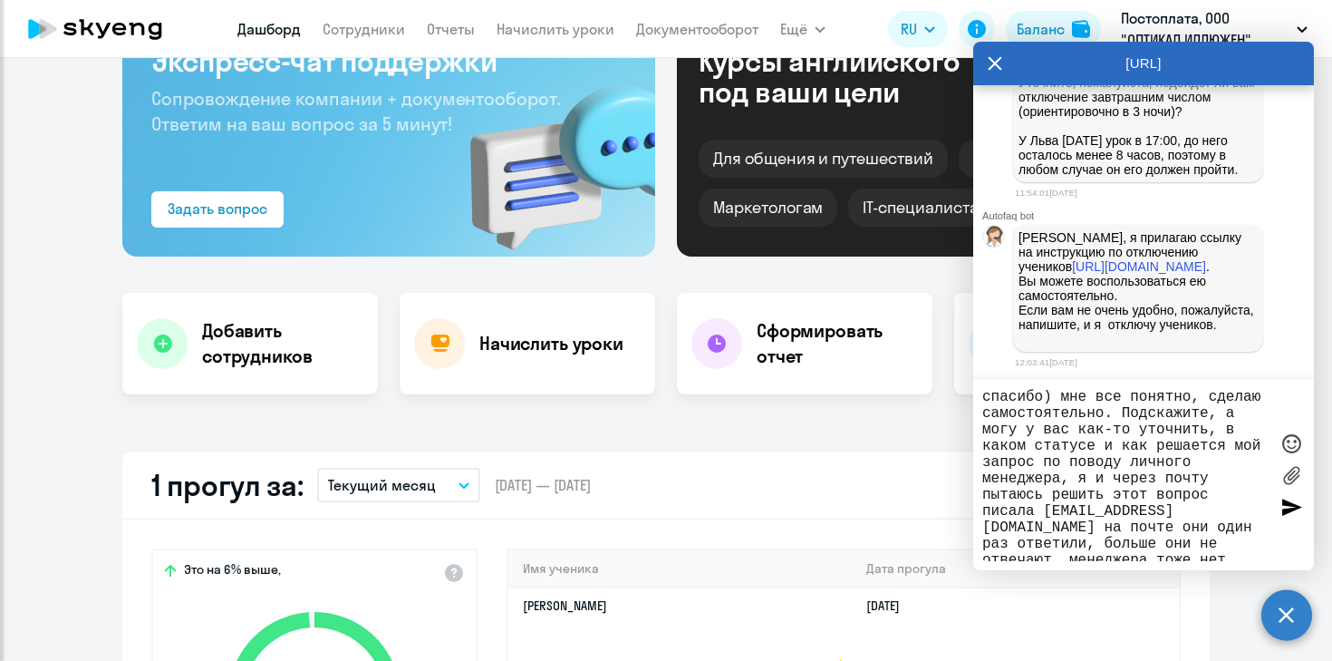
click at [1122, 412] on textarea "спасибо) мне все понятно, сделаю самостоятельно. Подскажите, а могу у вас как-т…" at bounding box center [1125, 475] width 286 height 172
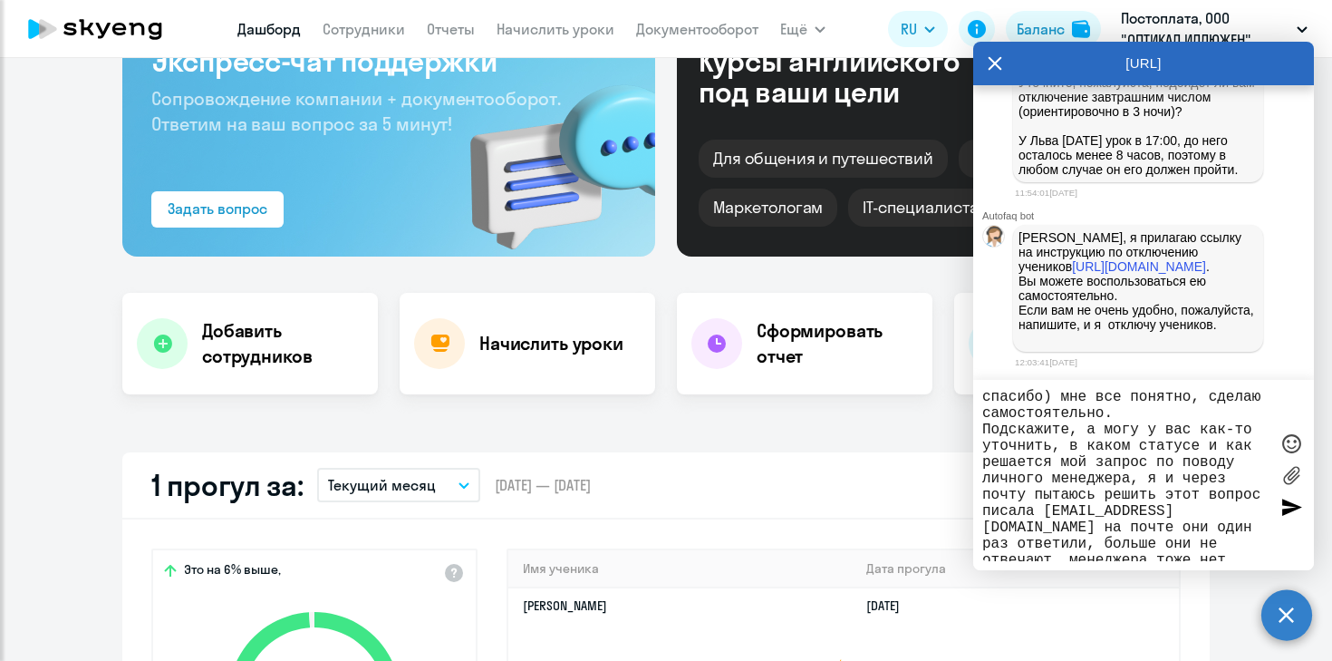
scroll to position [12, 0]
click at [1186, 538] on textarea "спасибо) мне все понятно, сделаю самостоятельно. Подскажите, а могу у вас как-т…" at bounding box center [1125, 475] width 286 height 172
click at [1183, 552] on textarea "спасибо) мне все понятно, сделаю самостоятельно. Подскажите, а могу у вас как-т…" at bounding box center [1125, 475] width 286 height 172
type textarea "спасибо) мне все понятно, сделаю самостоятельно. Подскажите, а могу у вас как-т…"
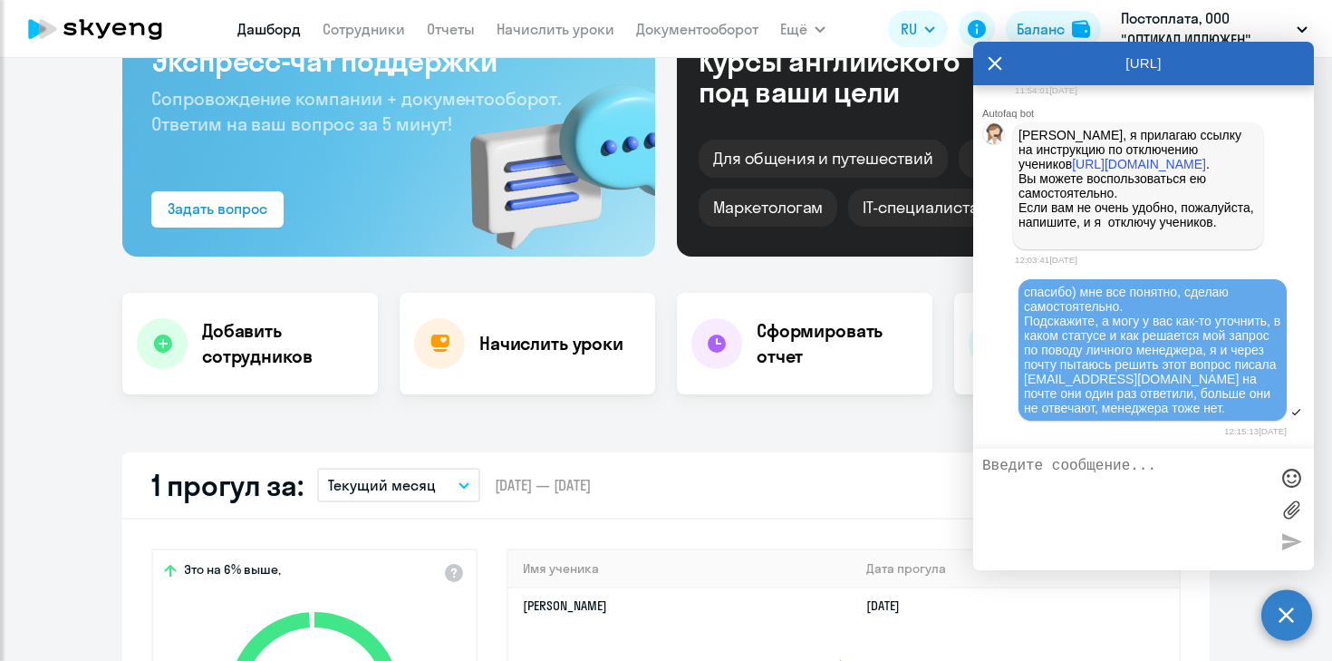
scroll to position [17343, 0]
click at [865, 432] on div "Важные контакты [PERSON_NAME] Поможем с вопросами сотрудничества и ценообразова…" at bounding box center [666, 359] width 1332 height 603
click at [374, 30] on link "Сотрудники" at bounding box center [364, 29] width 82 height 18
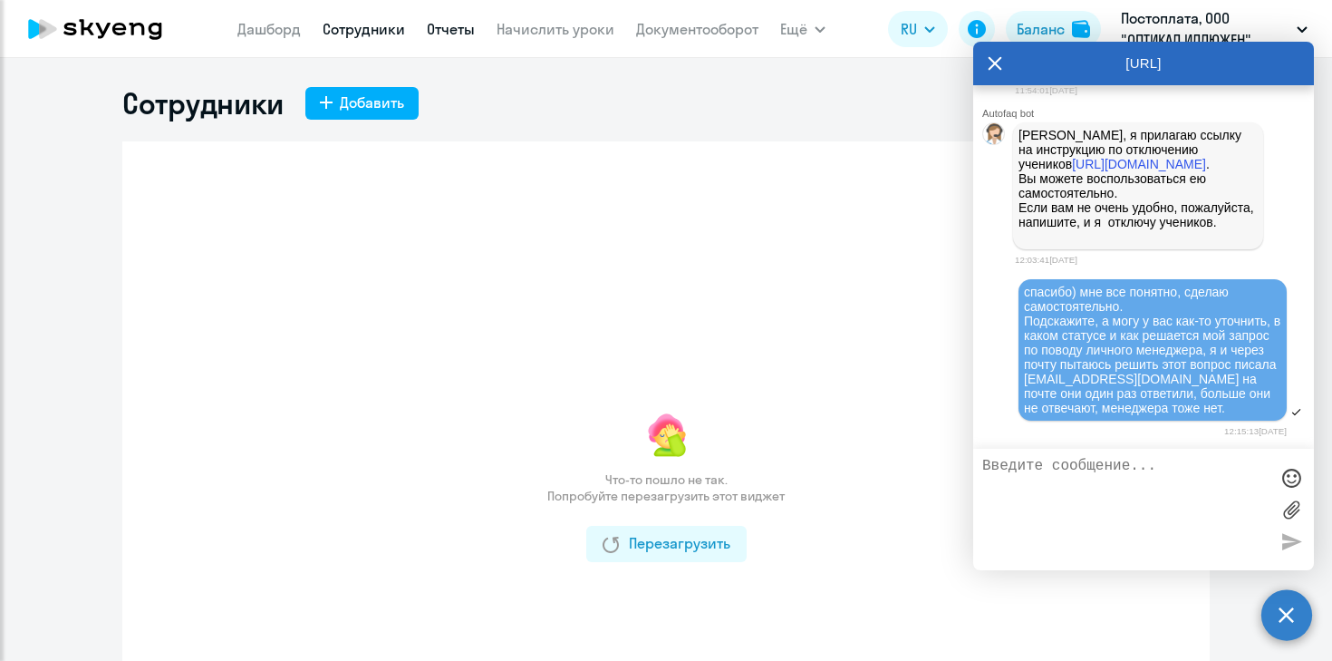
click at [458, 29] on link "Отчеты" at bounding box center [451, 29] width 48 height 18
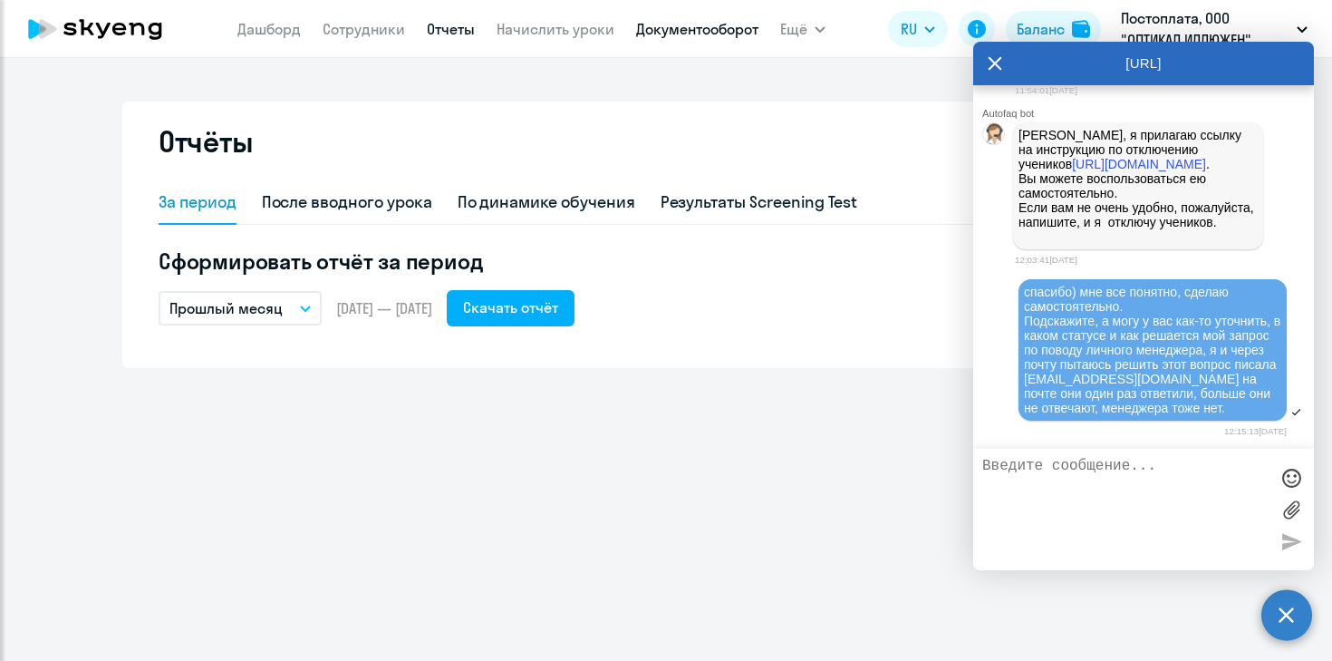
click at [681, 30] on link "Документооборот" at bounding box center [697, 29] width 122 height 18
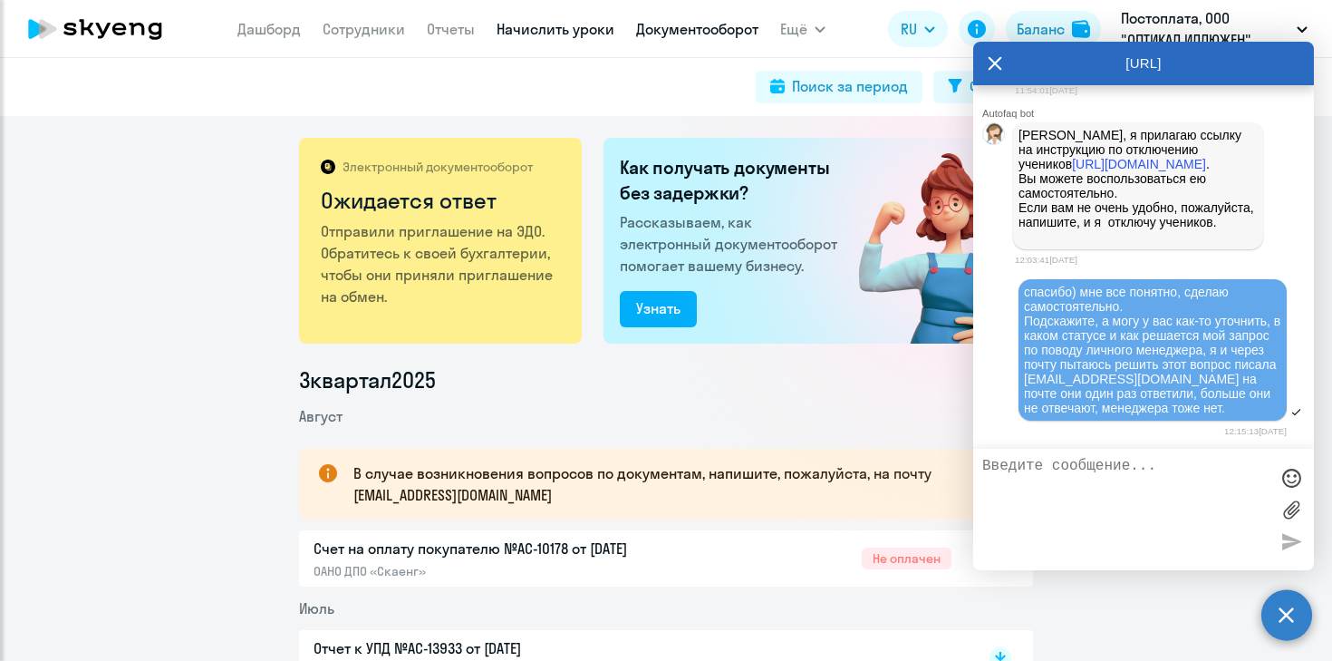
click at [541, 34] on link "Начислить уроки" at bounding box center [556, 29] width 118 height 18
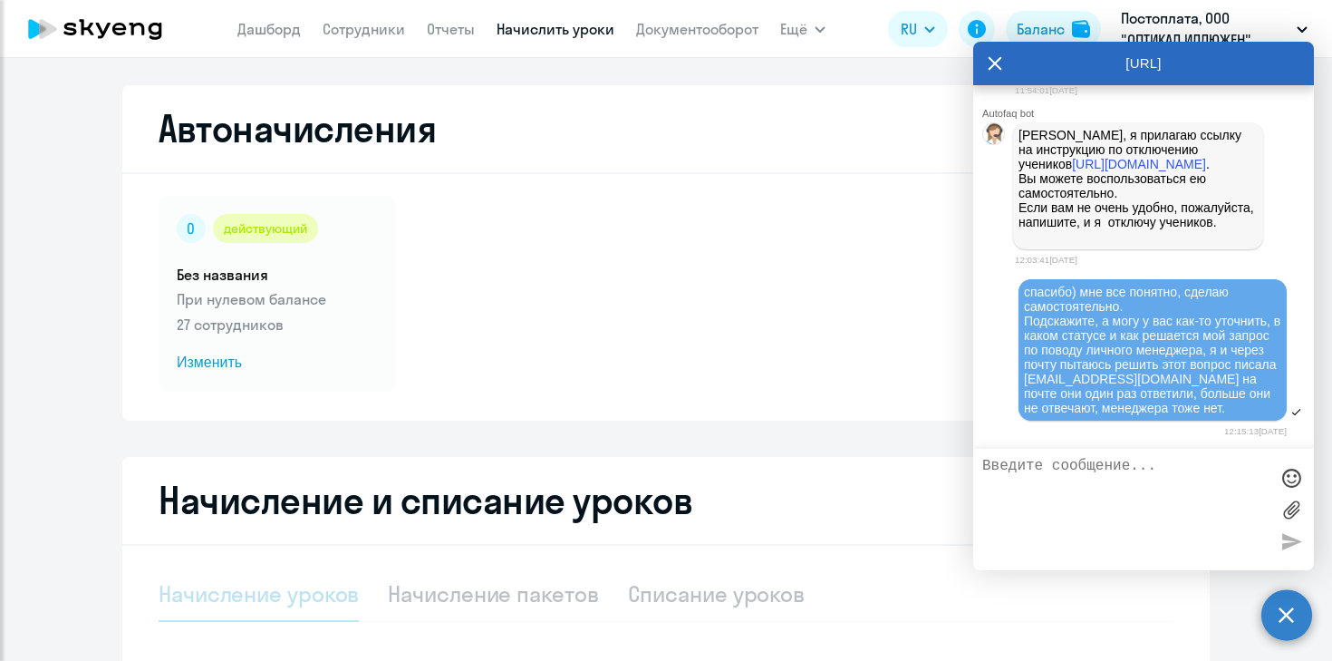
select select "10"
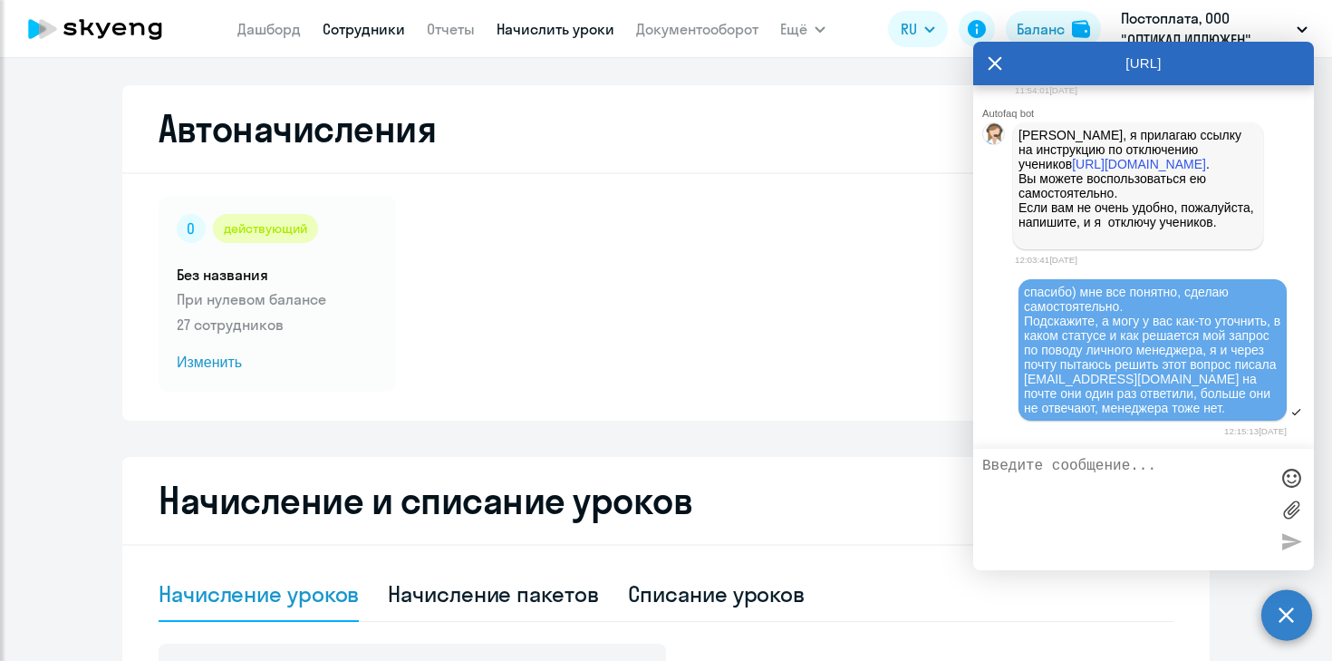
click at [383, 27] on link "Сотрудники" at bounding box center [364, 29] width 82 height 18
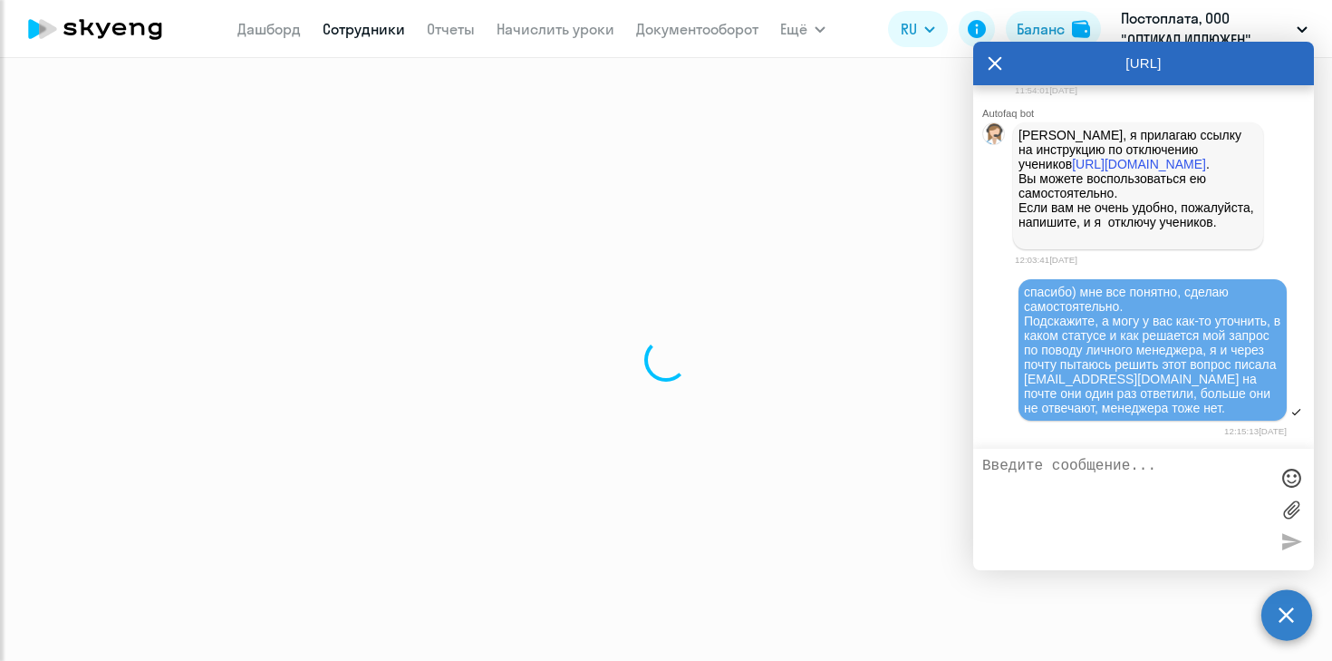
select select "30"
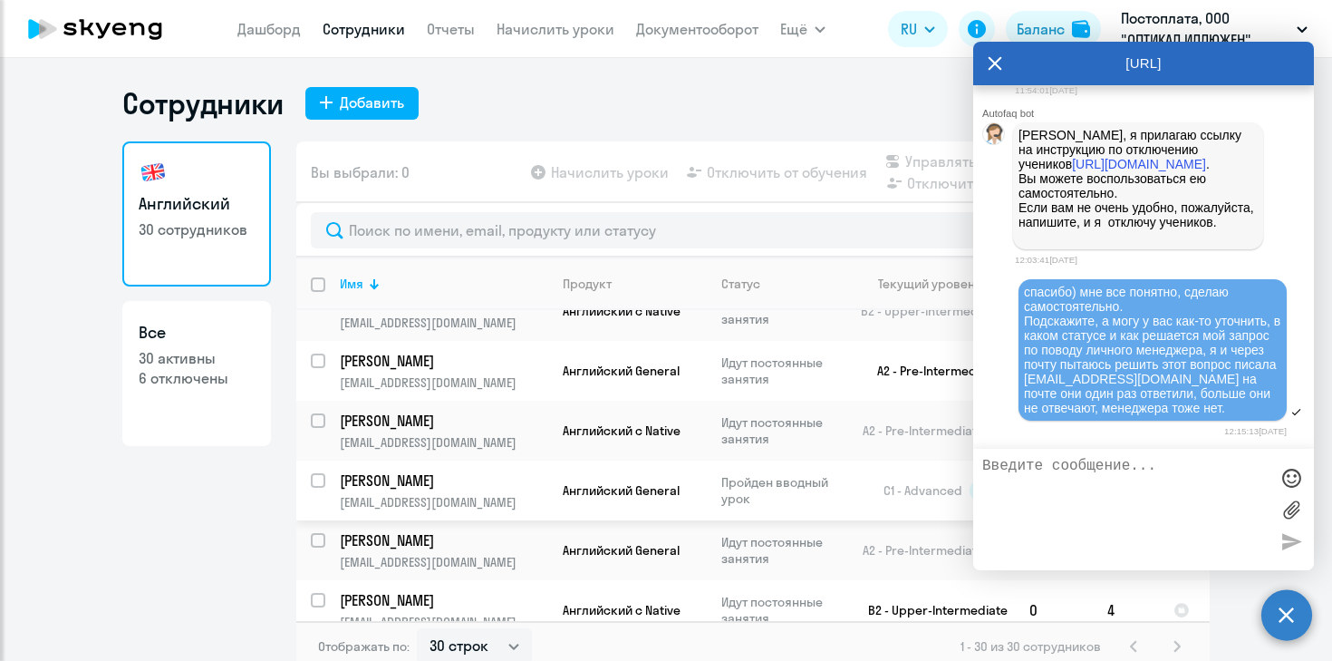
scroll to position [817, 0]
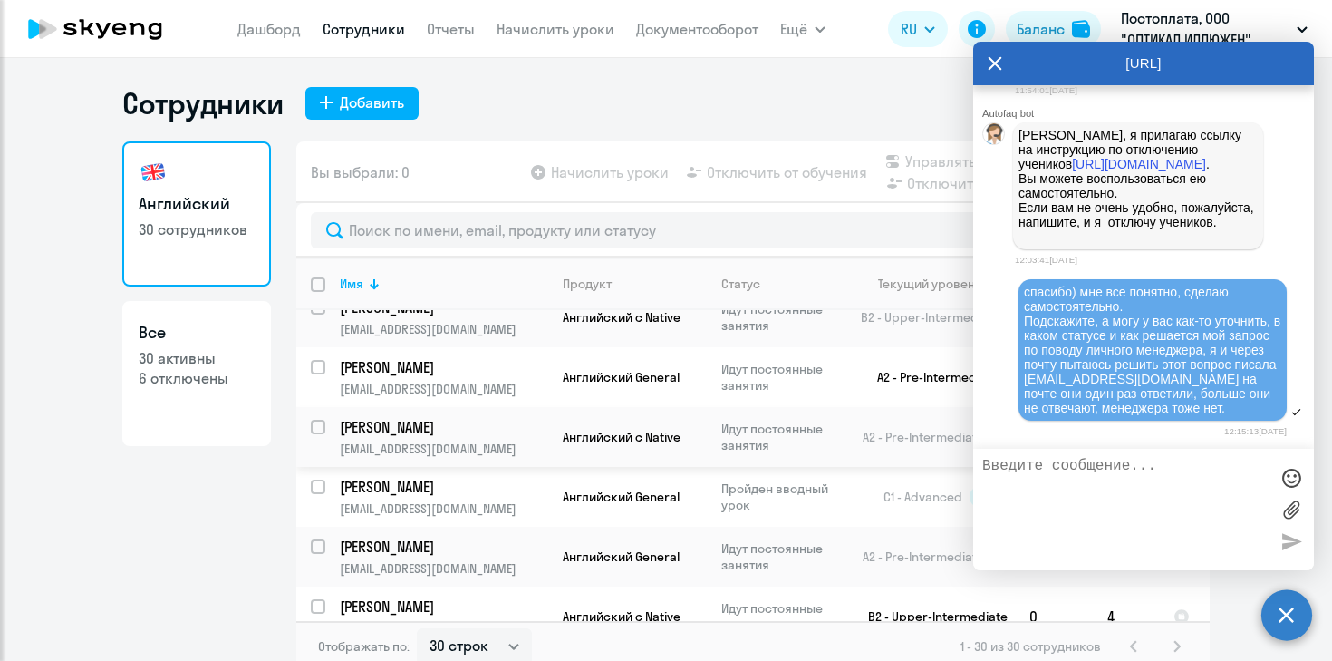
click at [323, 420] on input "select row 13119383" at bounding box center [329, 438] width 36 height 36
checkbox input "true"
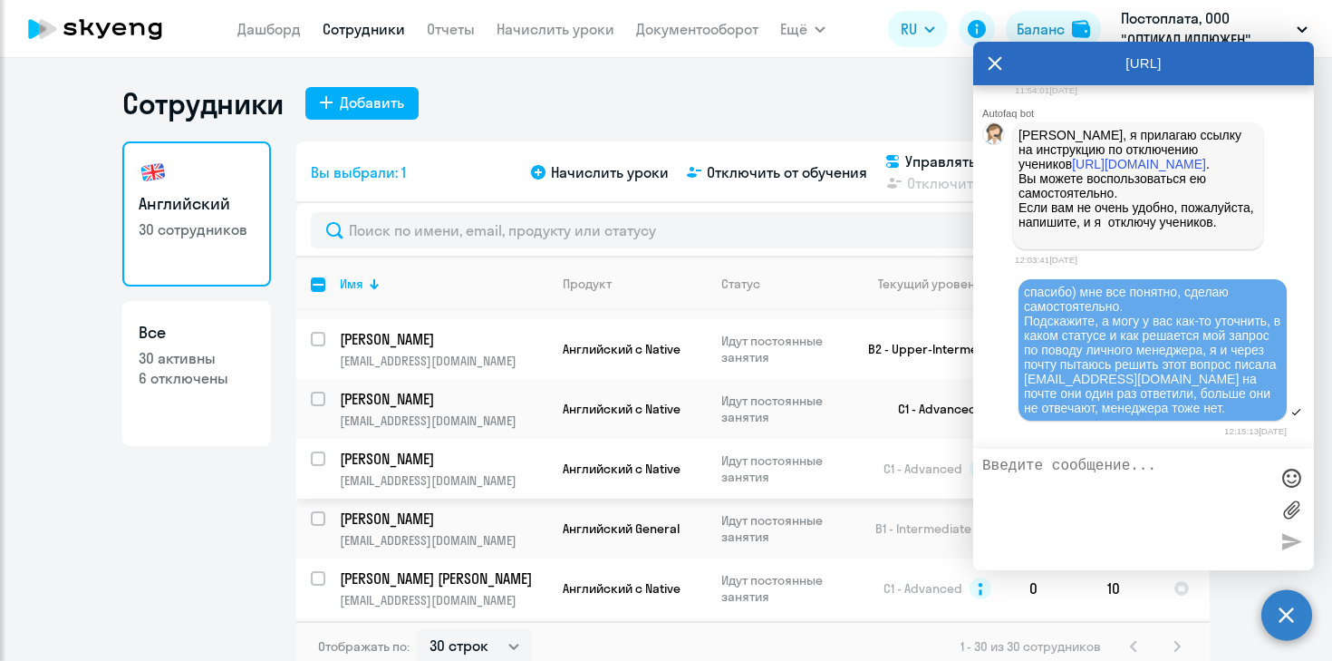
scroll to position [1111, 0]
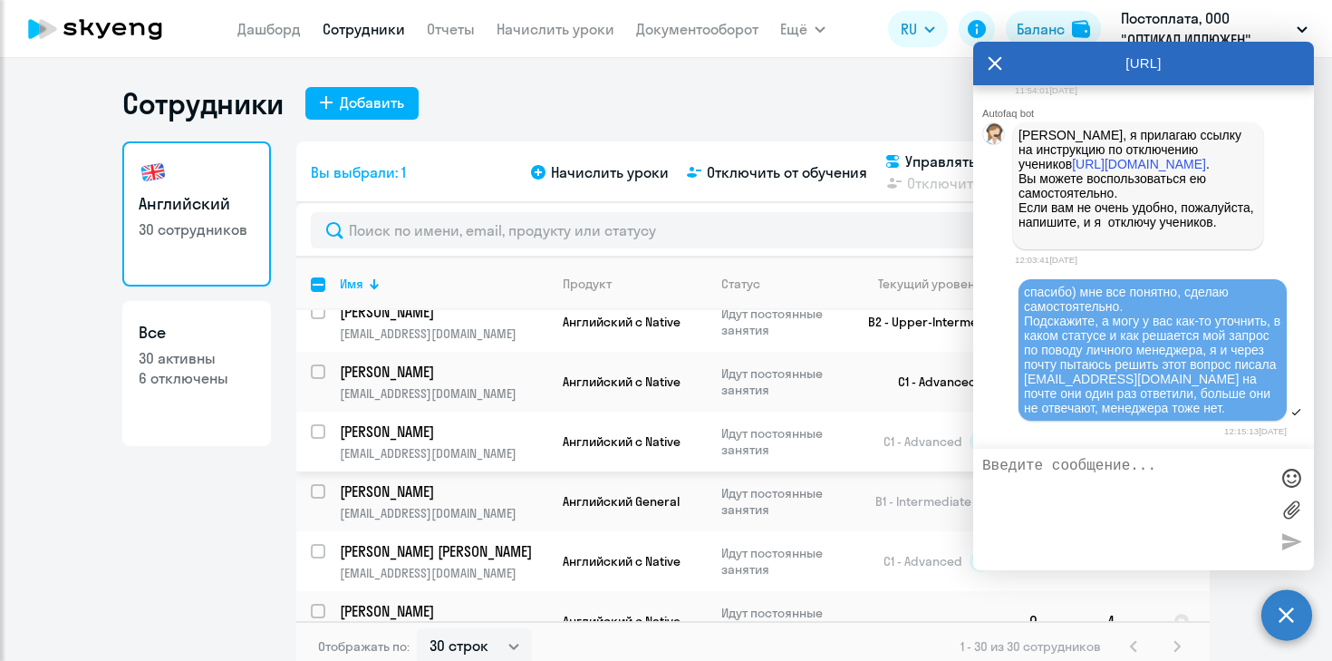
click at [314, 424] on input "select row 1886022" at bounding box center [329, 442] width 36 height 36
checkbox input "true"
click at [993, 64] on icon at bounding box center [996, 64] width 14 height 14
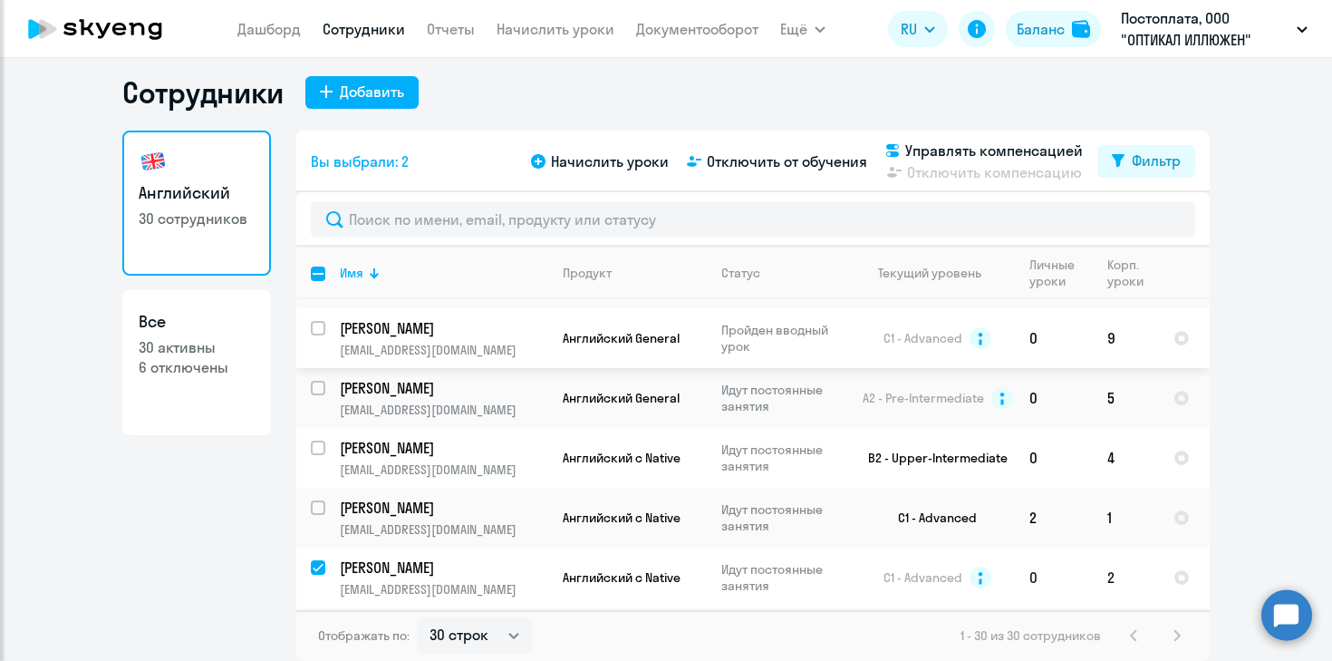
scroll to position [967, 0]
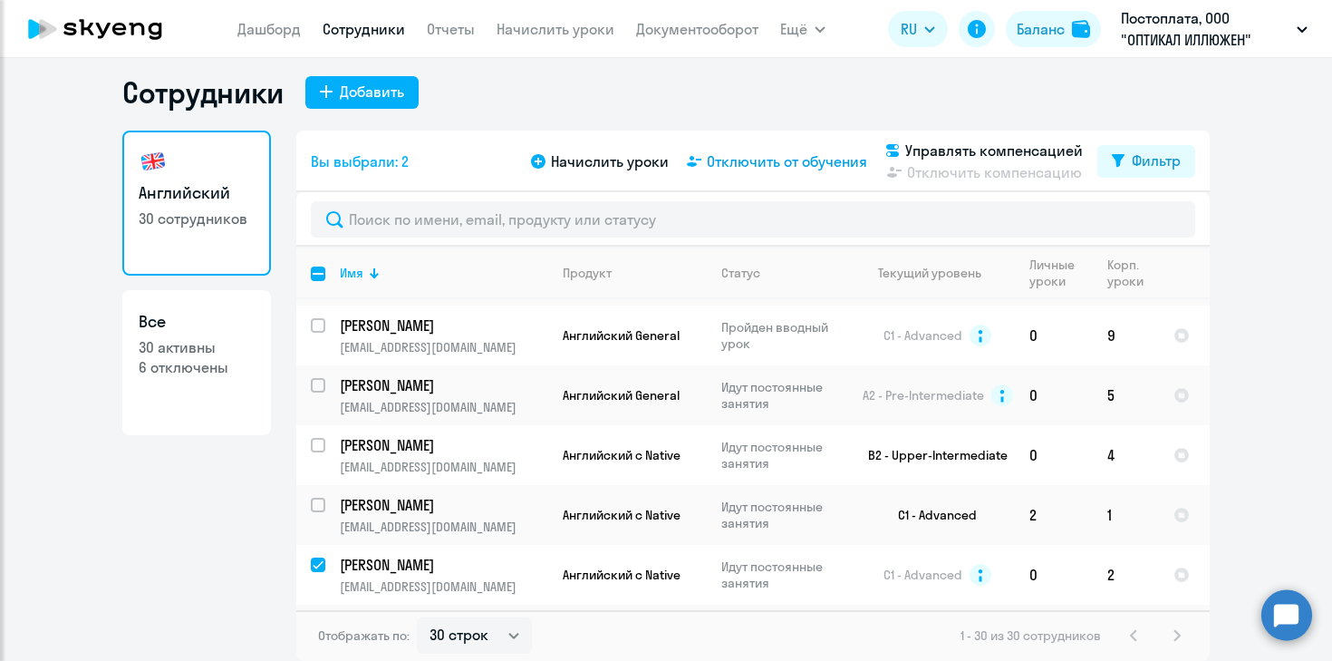
click at [796, 161] on span "Отключить от обучения" at bounding box center [787, 161] width 160 height 22
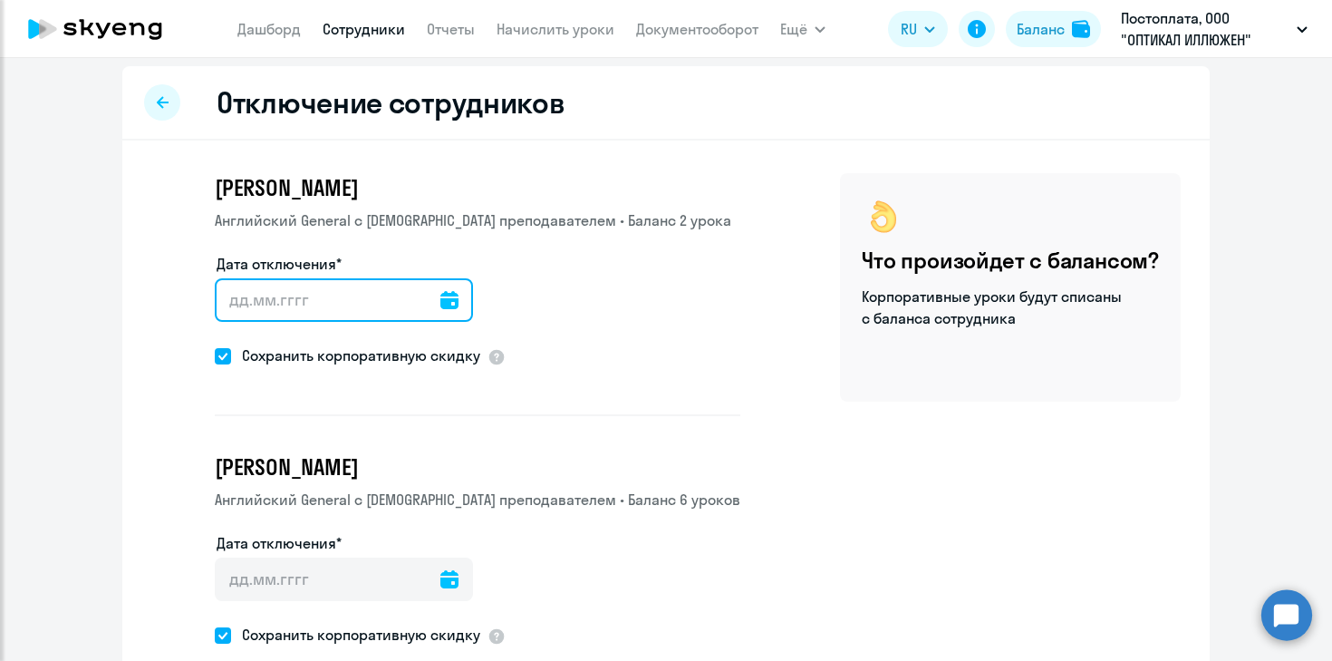
click at [349, 287] on input "Дата отключения*" at bounding box center [344, 299] width 258 height 43
click at [440, 303] on icon at bounding box center [449, 300] width 18 height 18
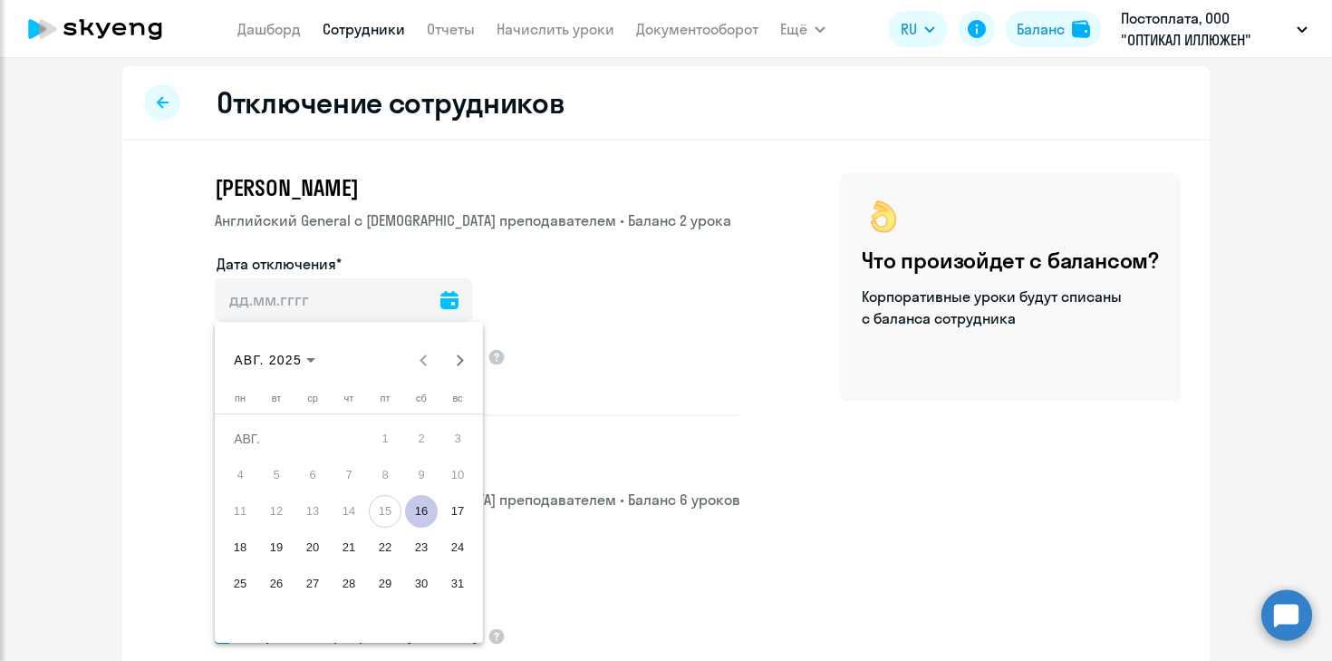
click at [420, 515] on span "16" at bounding box center [421, 511] width 33 height 33
type input "[DATE]"
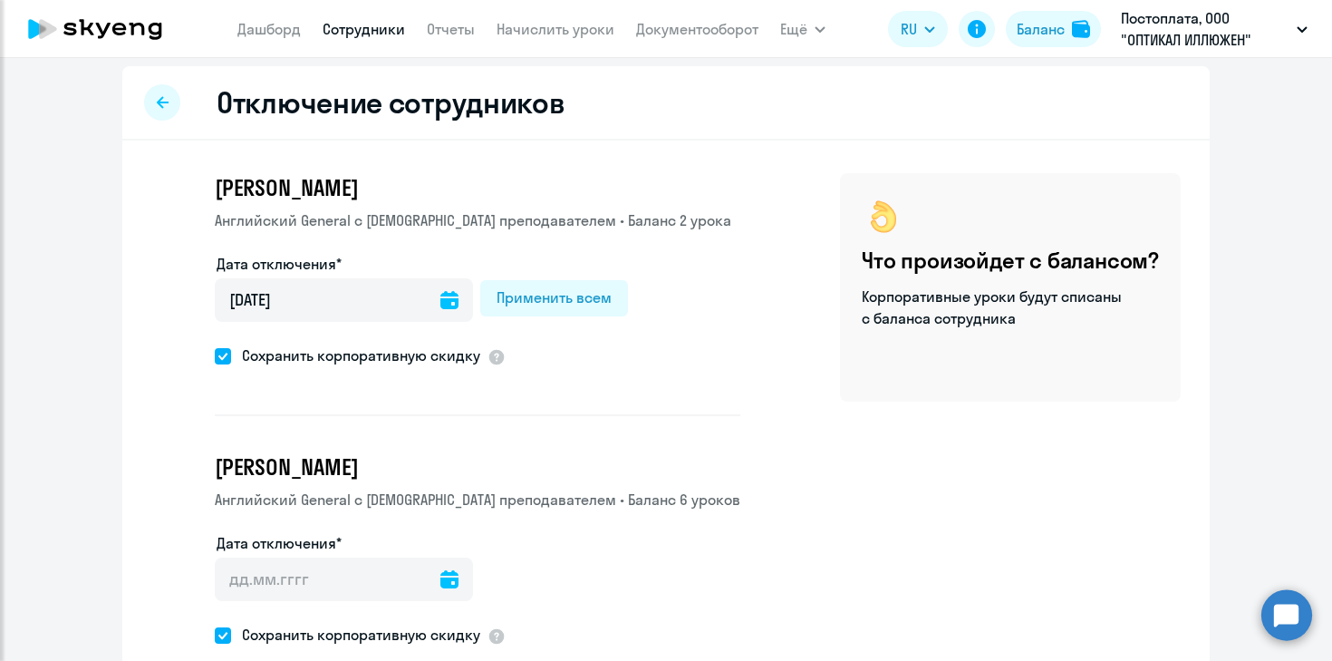
scroll to position [96, 0]
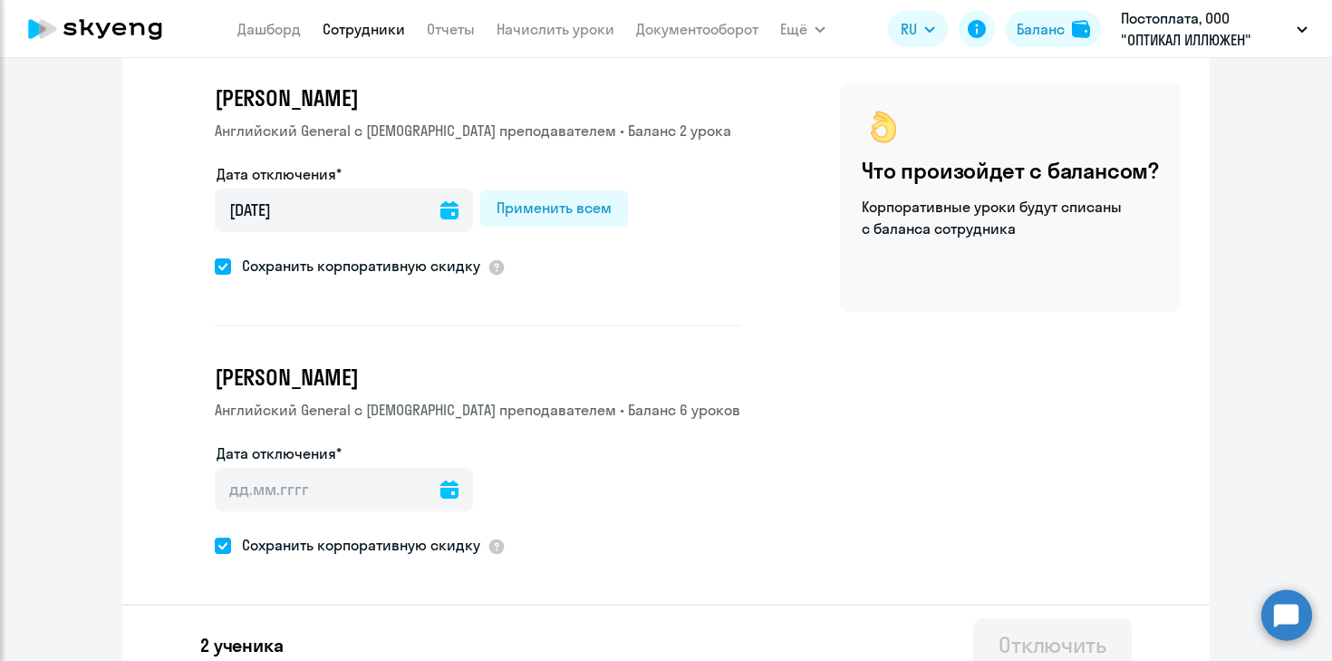
click at [440, 490] on icon at bounding box center [449, 489] width 18 height 18
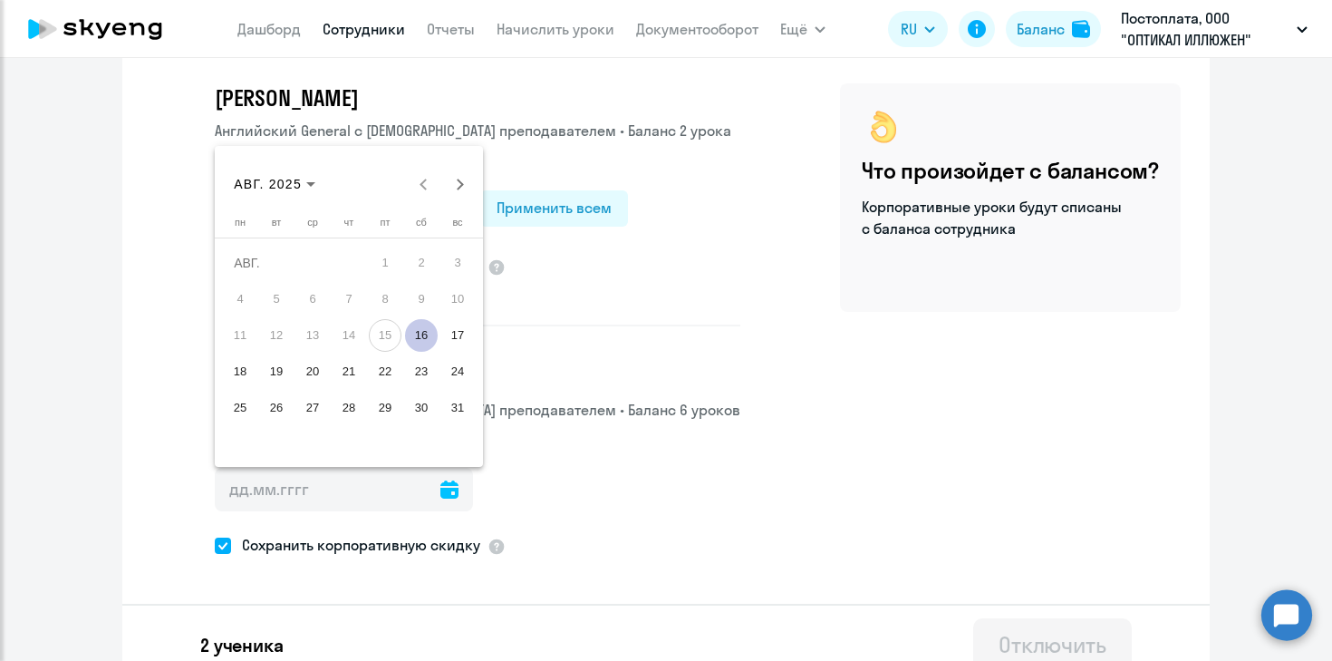
click at [430, 333] on span "16" at bounding box center [421, 335] width 33 height 33
type input "[DATE]"
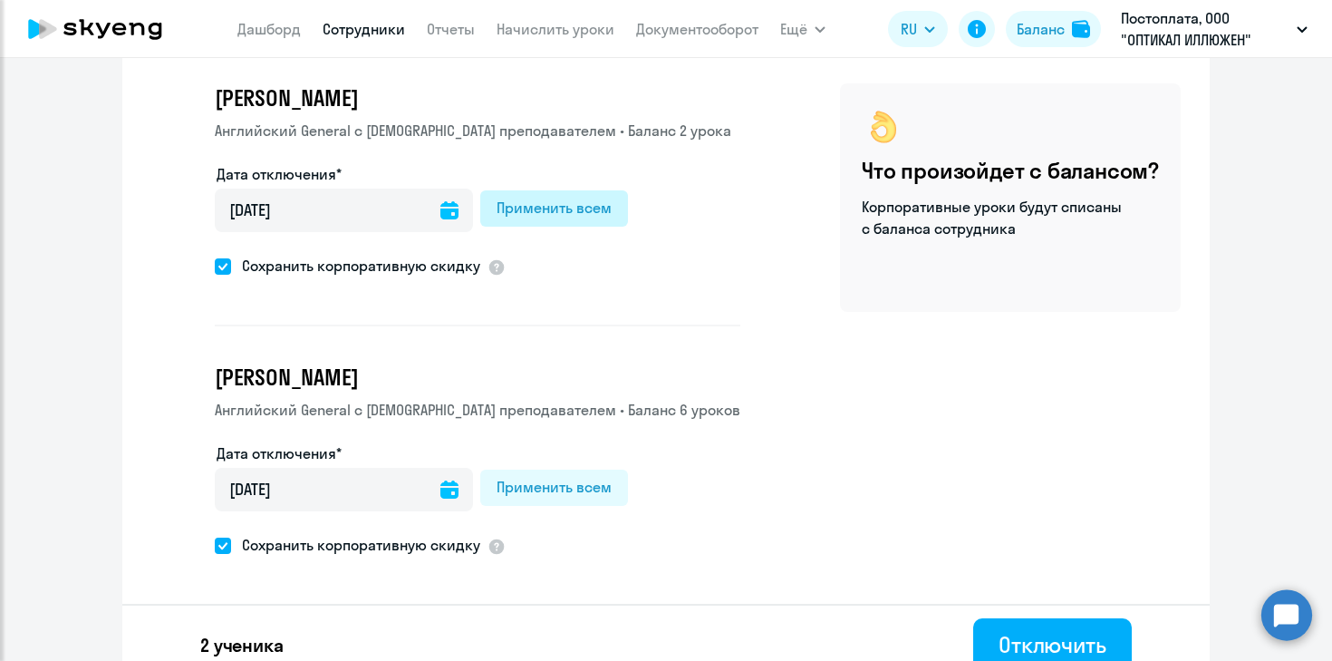
click at [539, 215] on div "Применить всем" at bounding box center [554, 208] width 115 height 22
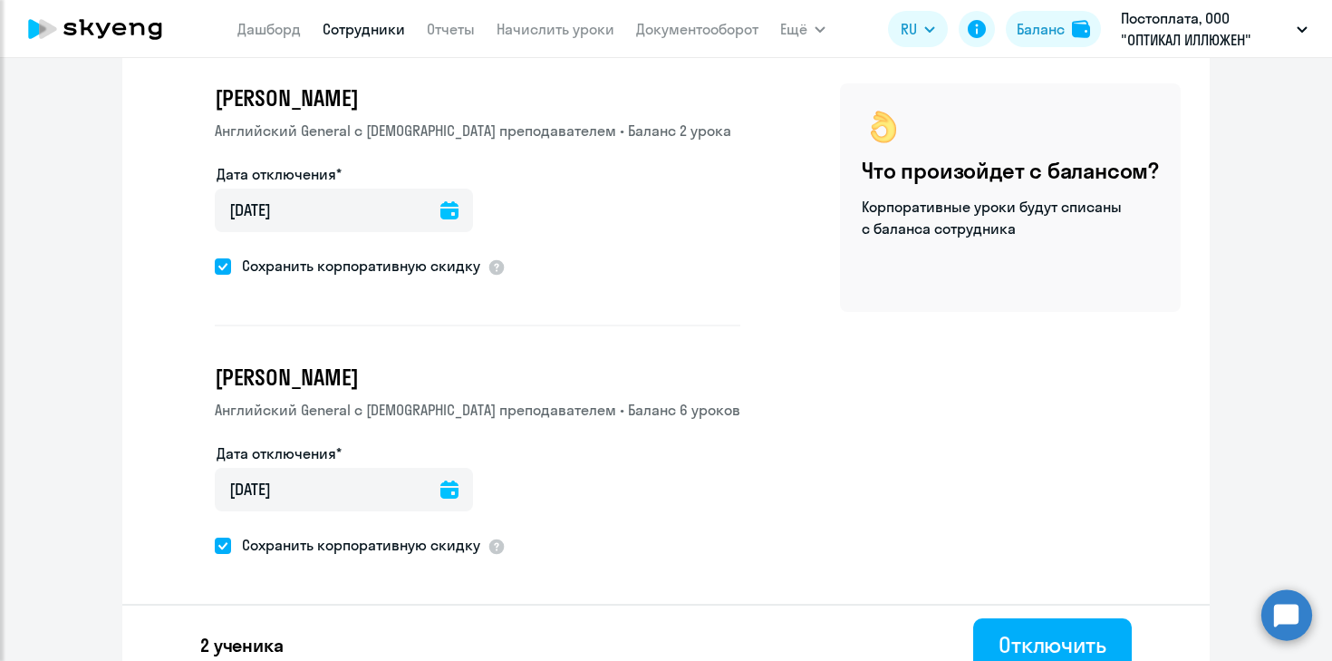
click at [440, 217] on icon at bounding box center [449, 210] width 18 height 18
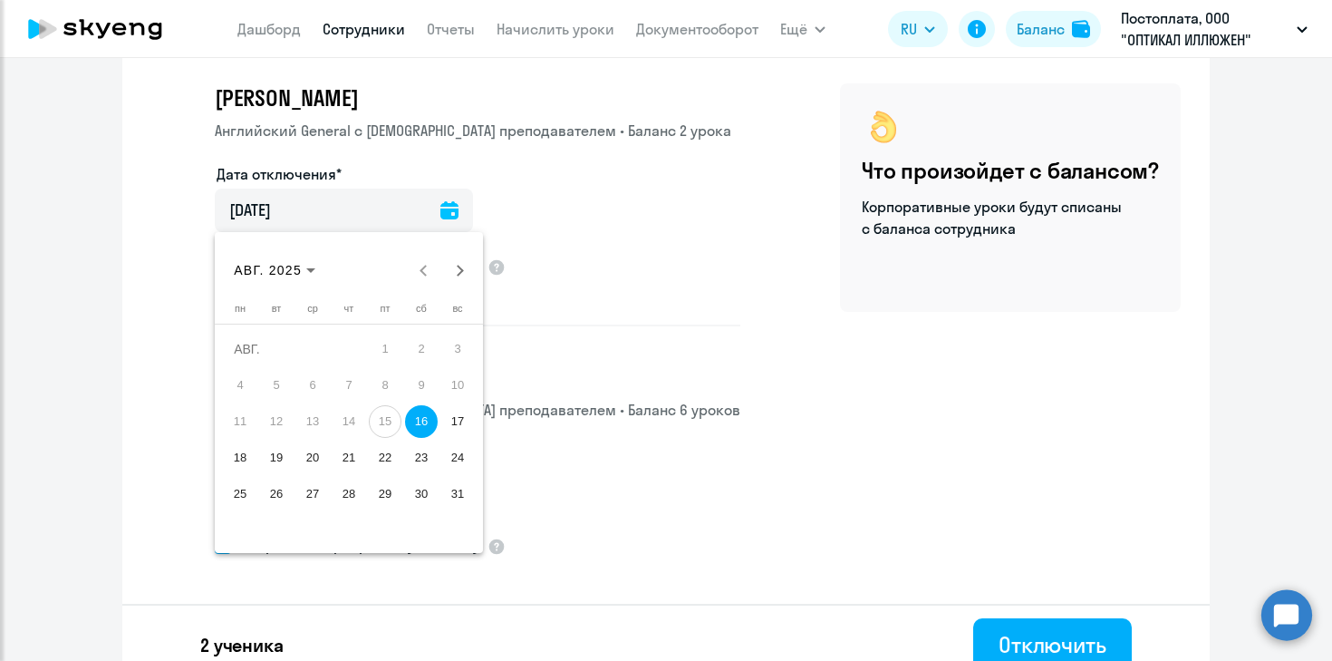
click at [423, 425] on span "16" at bounding box center [421, 421] width 33 height 33
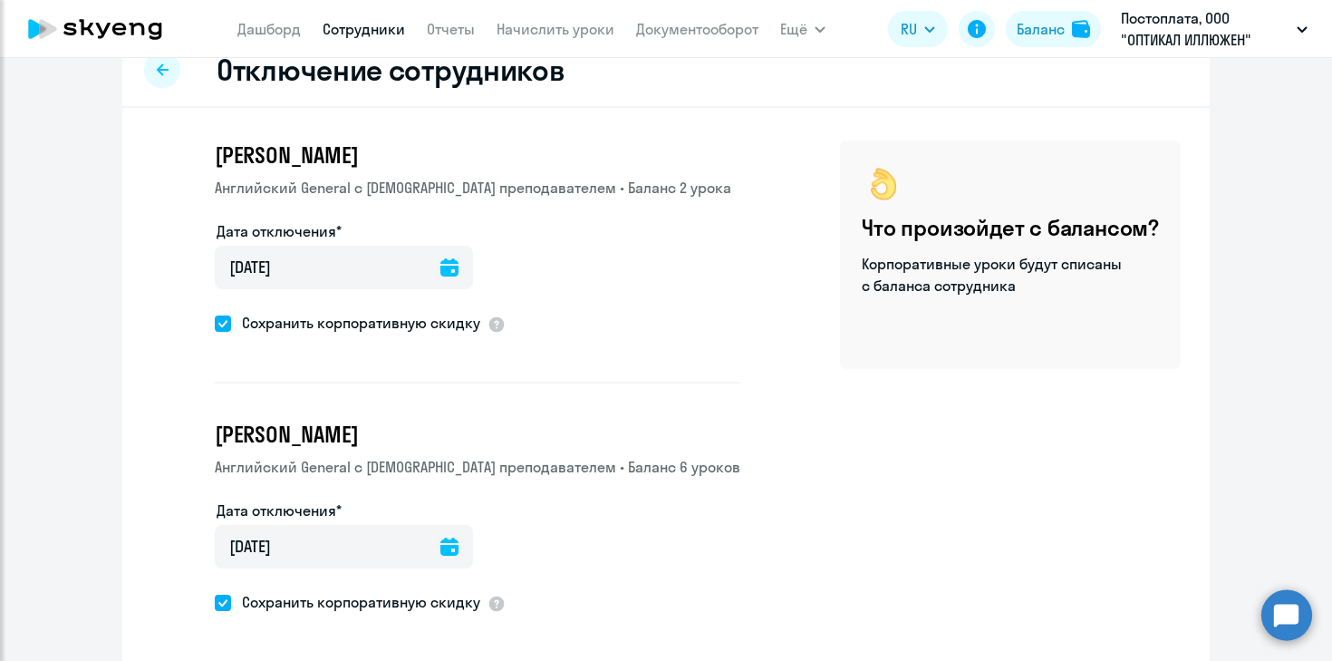
scroll to position [119, 0]
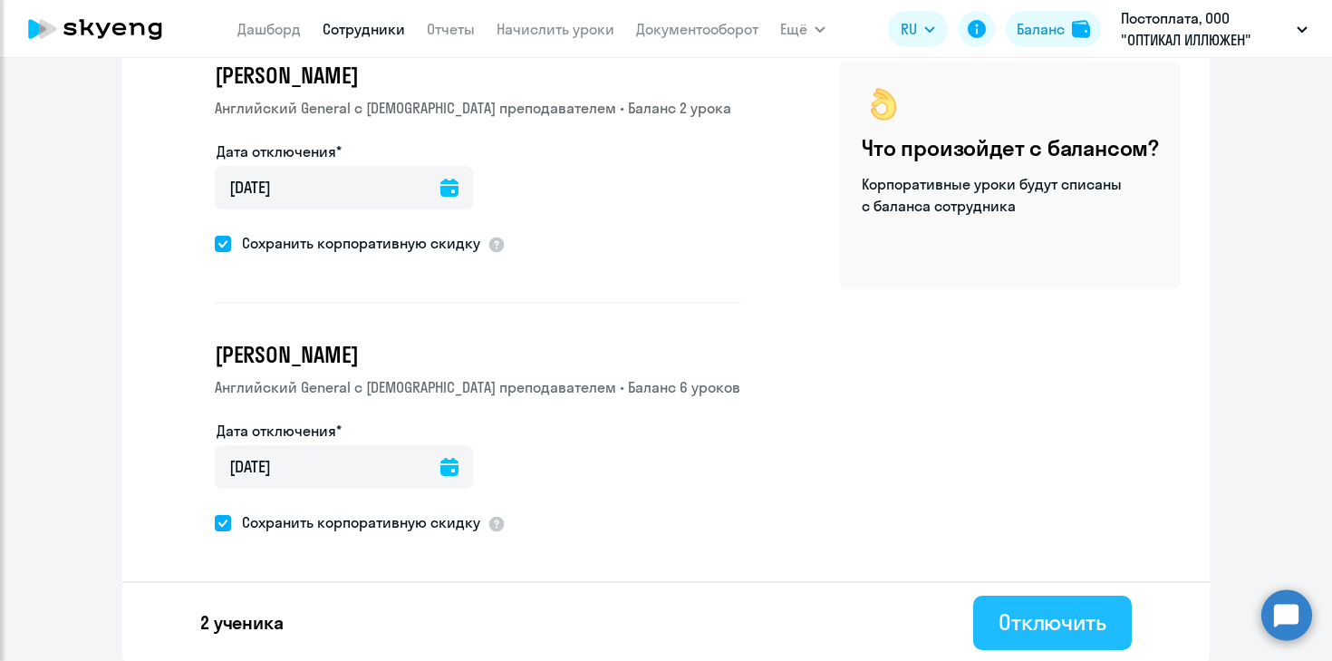
click at [1085, 615] on div "Отключить" at bounding box center [1053, 621] width 108 height 29
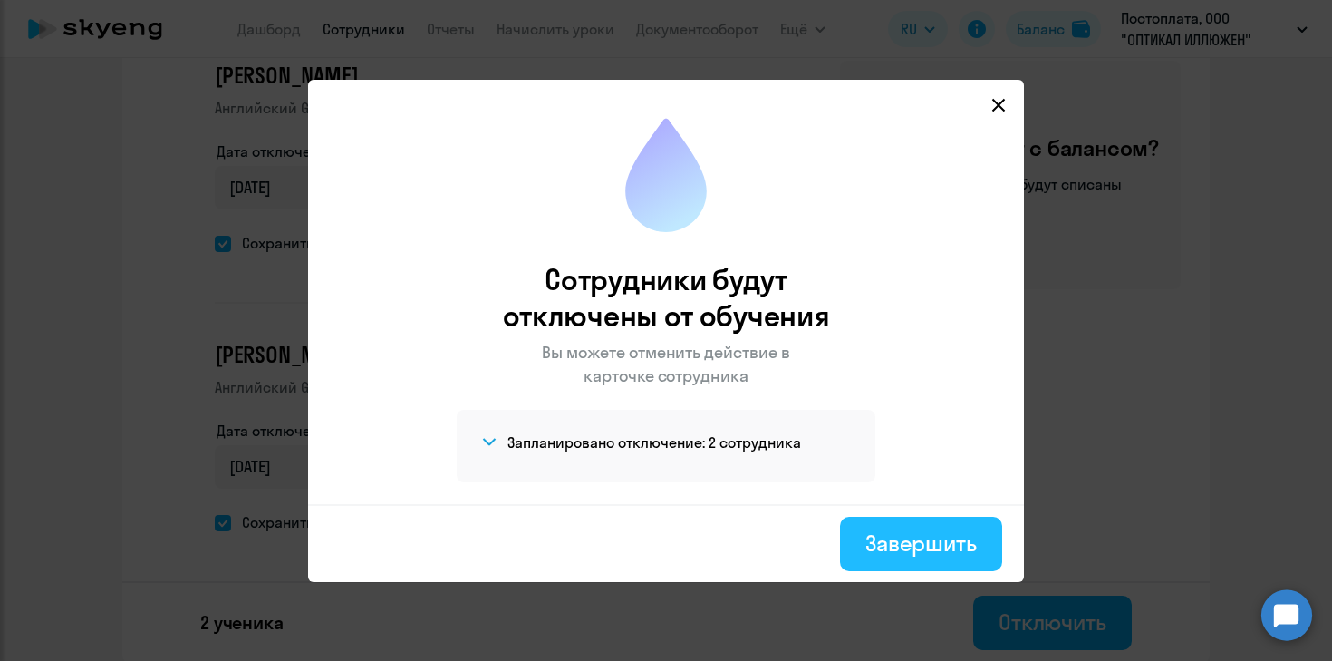
click at [901, 534] on div "Завершить" at bounding box center [920, 542] width 111 height 29
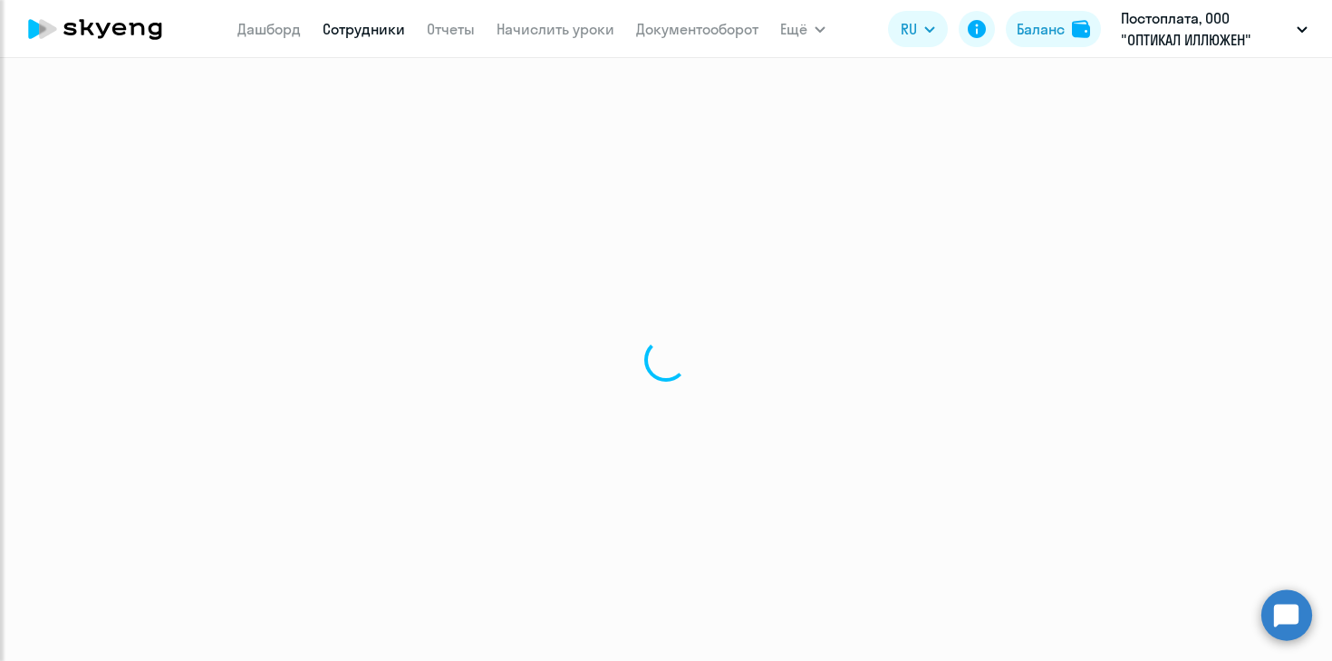
select select "30"
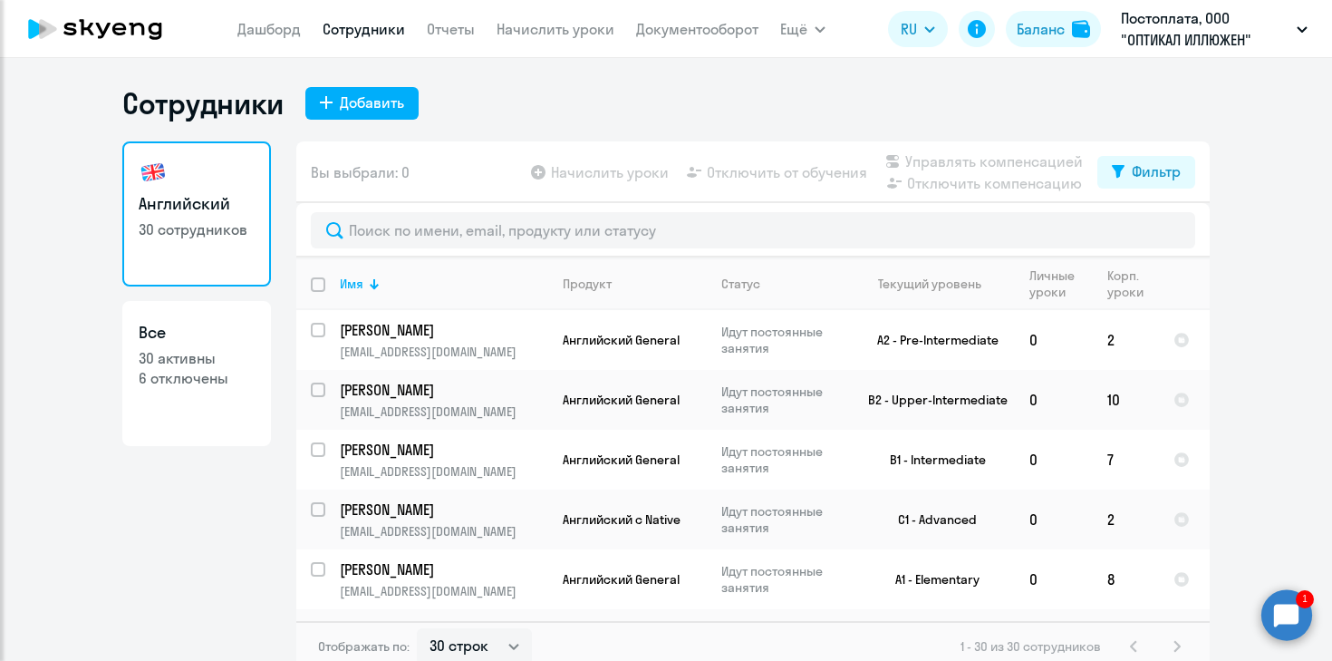
click at [132, 21] on icon at bounding box center [94, 28] width 159 height 45
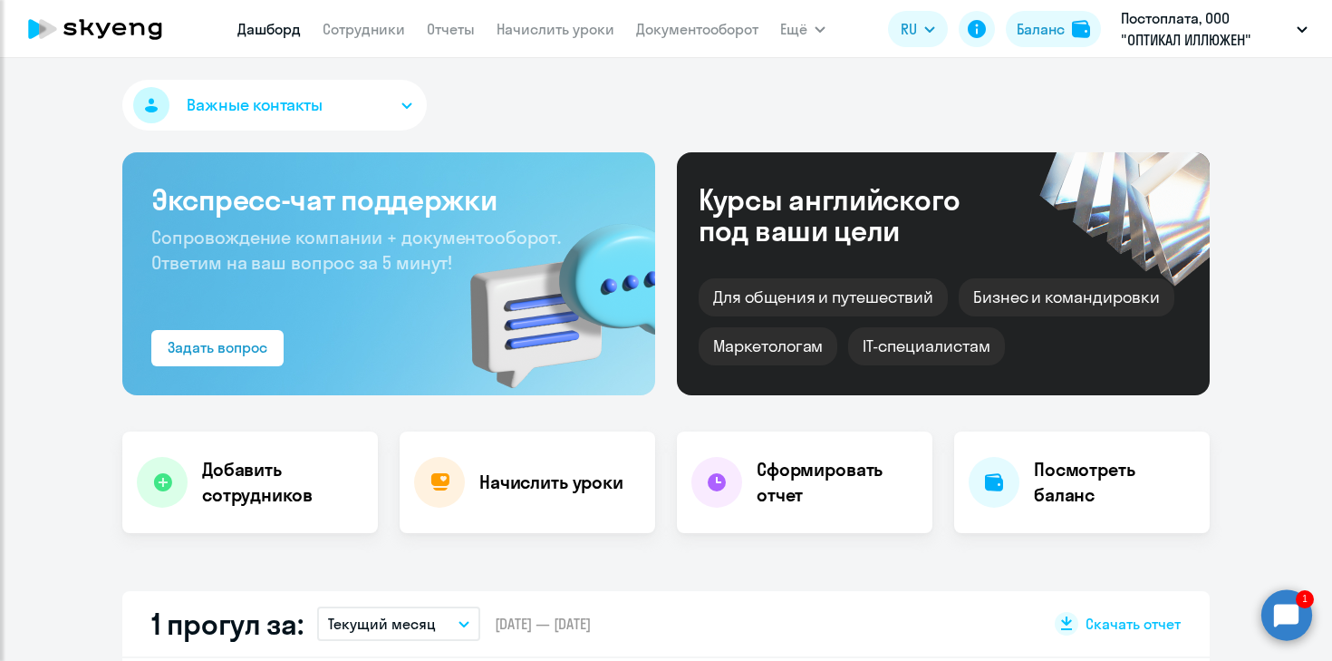
select select "30"
click at [1289, 613] on circle at bounding box center [1286, 614] width 51 height 51
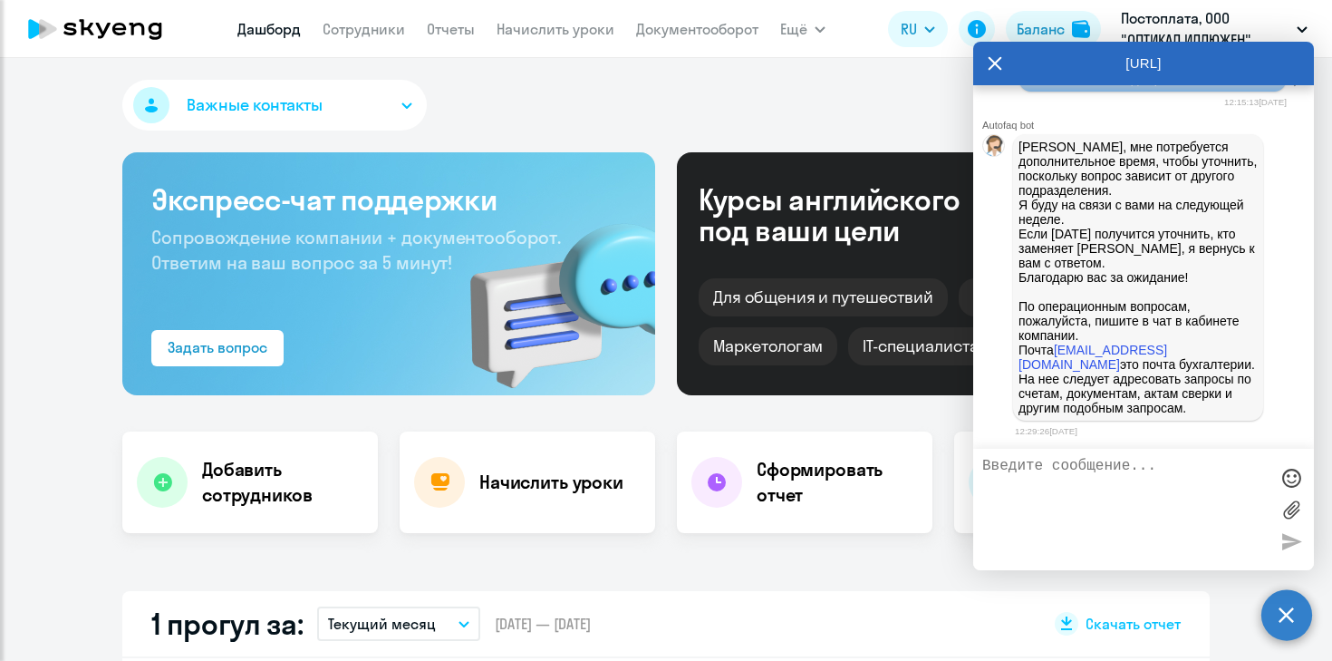
scroll to position [17691, 0]
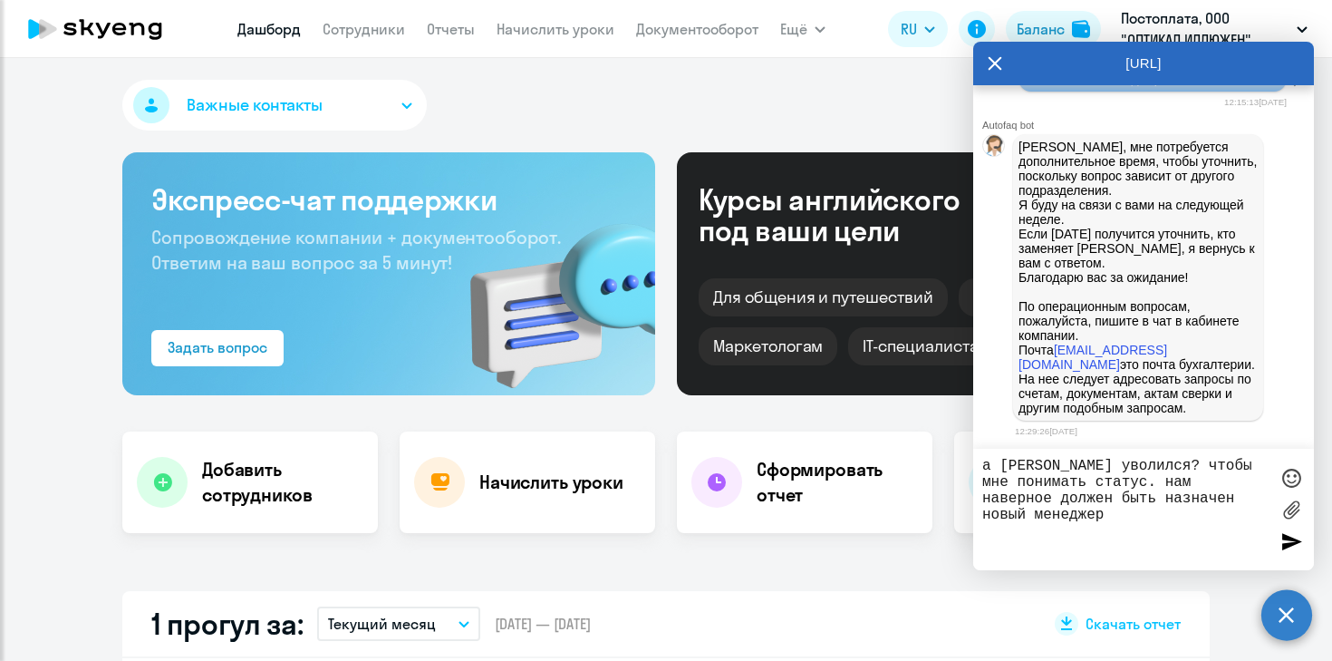
type textarea "а [PERSON_NAME] уволился? чтобы мне понимать статус. нам наверное должен быть н…"
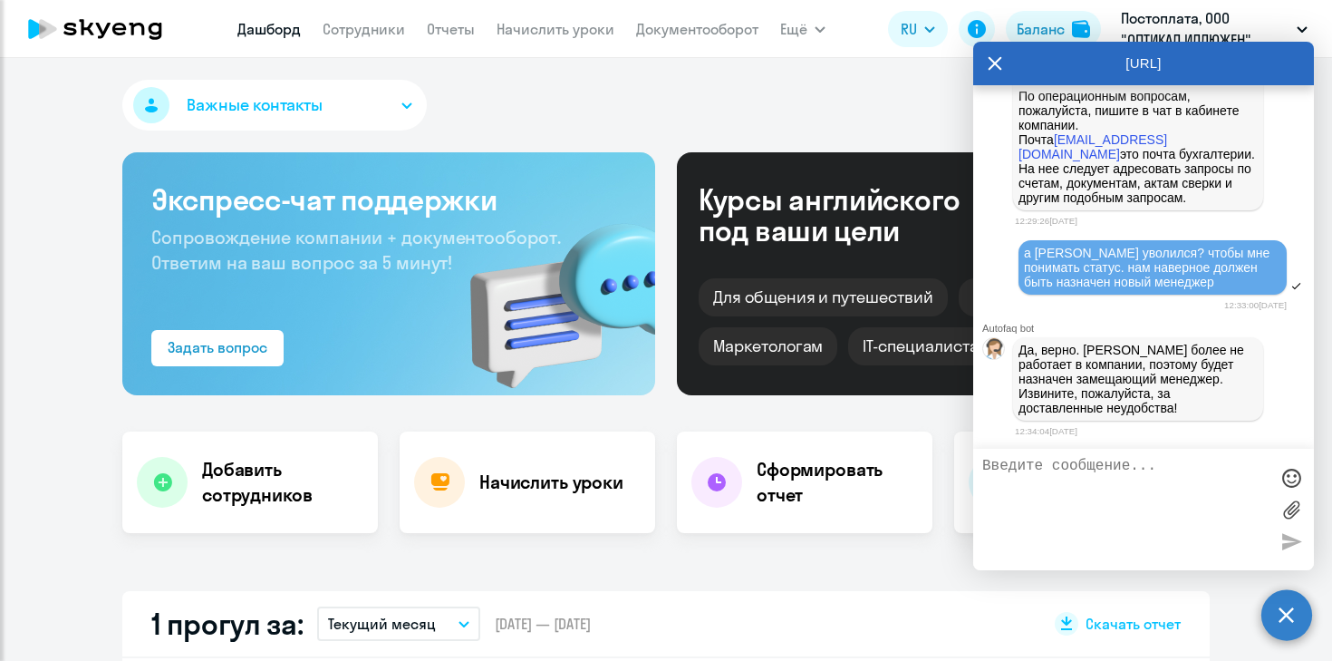
scroll to position [17912, 0]
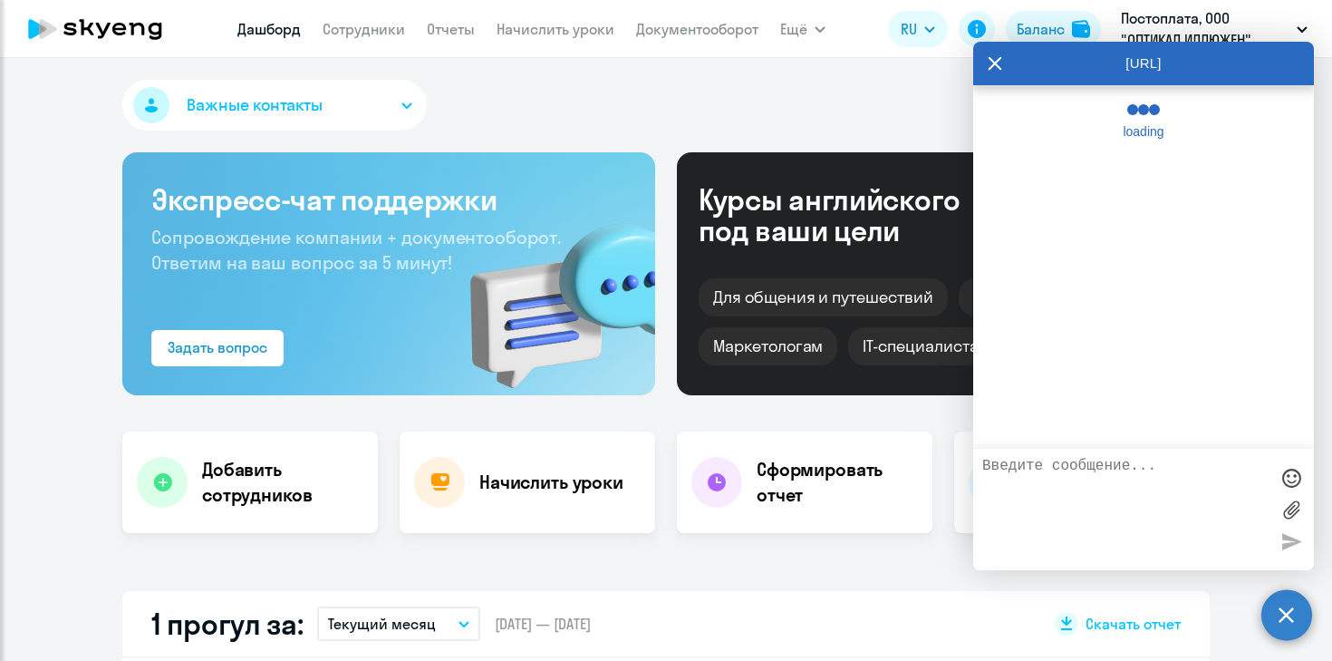
select select "30"
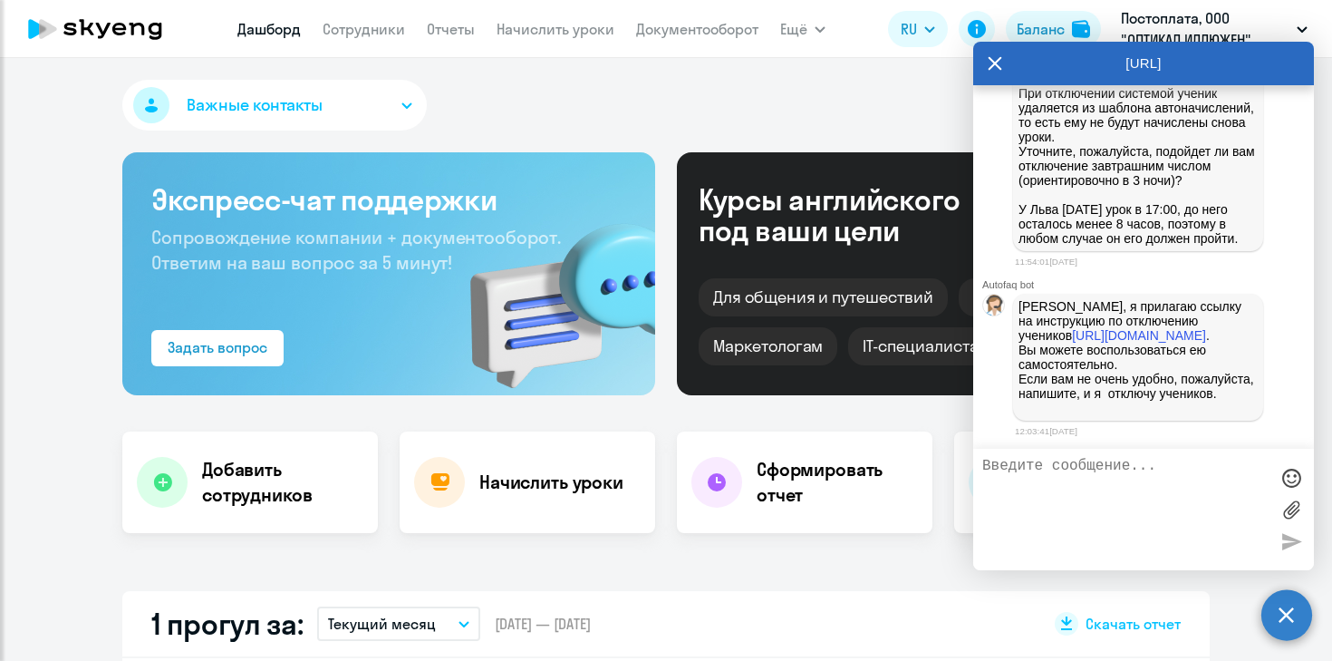
scroll to position [17163, 0]
click at [1206, 335] on link "[URL][DOMAIN_NAME]" at bounding box center [1139, 335] width 134 height 14
